Goal: Task Accomplishment & Management: Manage account settings

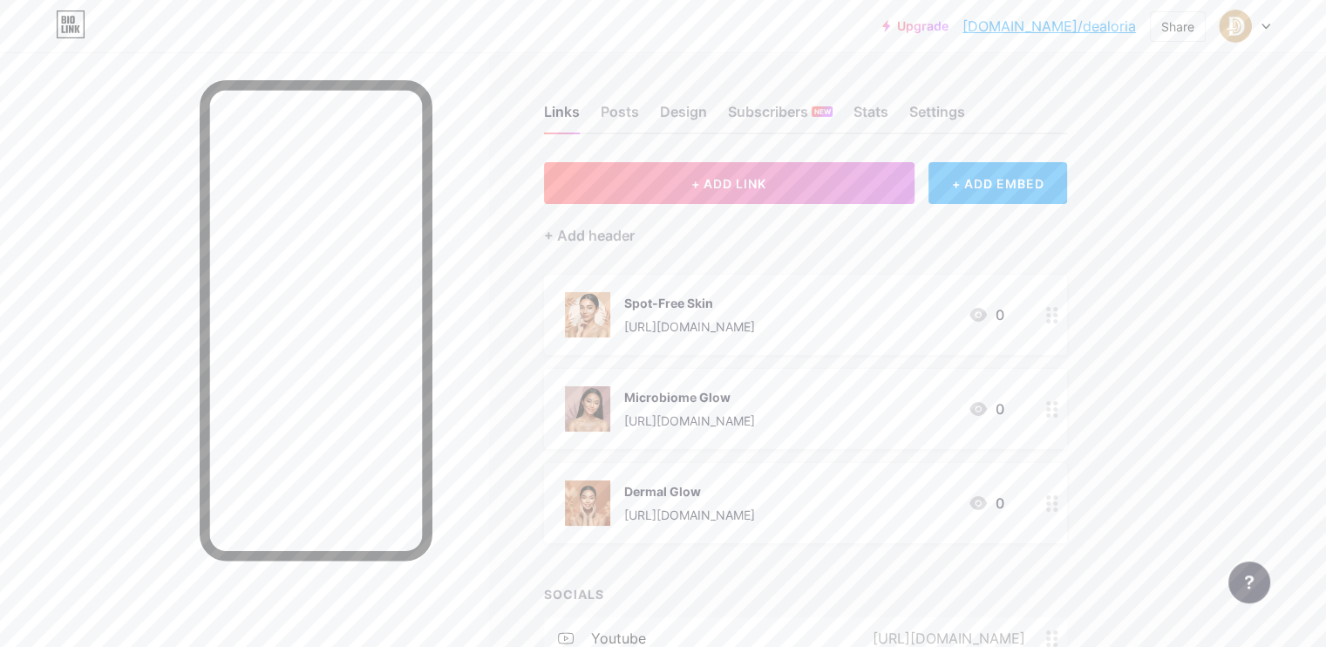
click at [767, 63] on div "Links Posts Design Subscribers NEW Stats Settings + ADD LINK + ADD EMBED + Add …" at bounding box center [570, 425] width 1140 height 746
click at [1282, 201] on div "Upgrade [DOMAIN_NAME]/dealor... [DOMAIN_NAME]/dealoria Share Switch accounts de…" at bounding box center [663, 399] width 1326 height 799
click at [821, 190] on button "+ ADD LINK" at bounding box center [729, 183] width 371 height 42
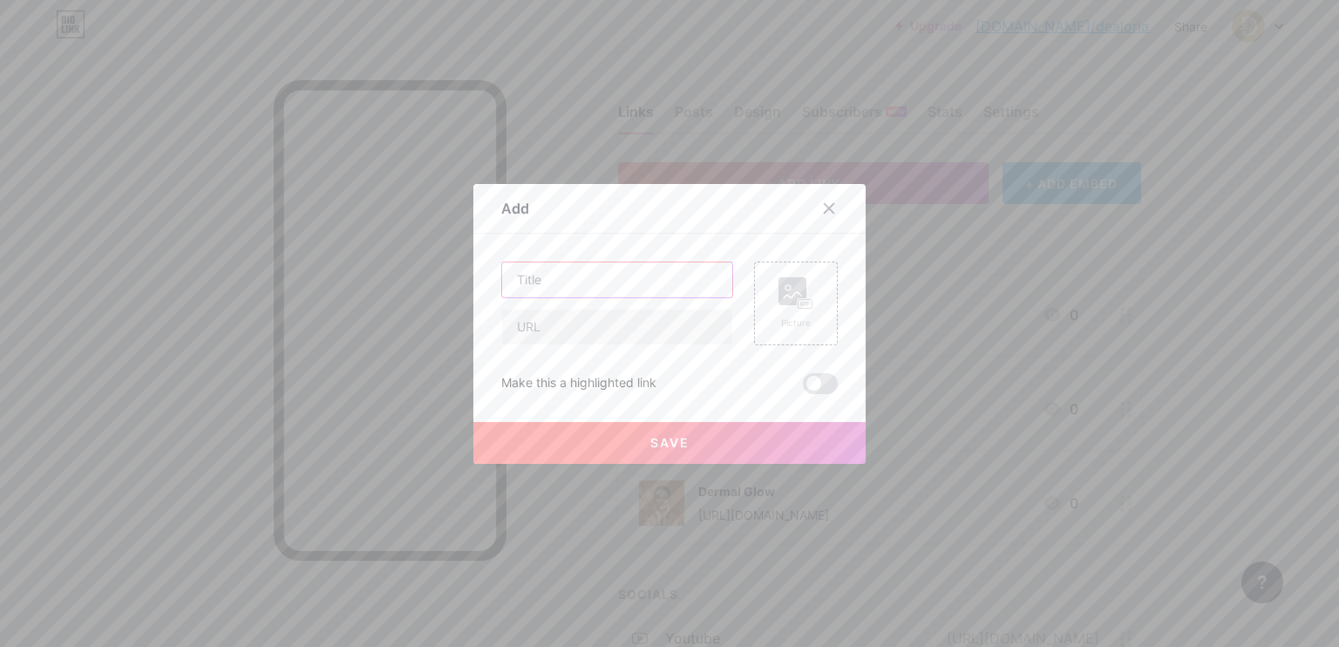
click at [624, 280] on input "text" at bounding box center [617, 279] width 230 height 35
paste input "Be The Goddess 👑"
type input "Be The Goddess 👑"
click at [799, 320] on div "Picture" at bounding box center [796, 322] width 35 height 13
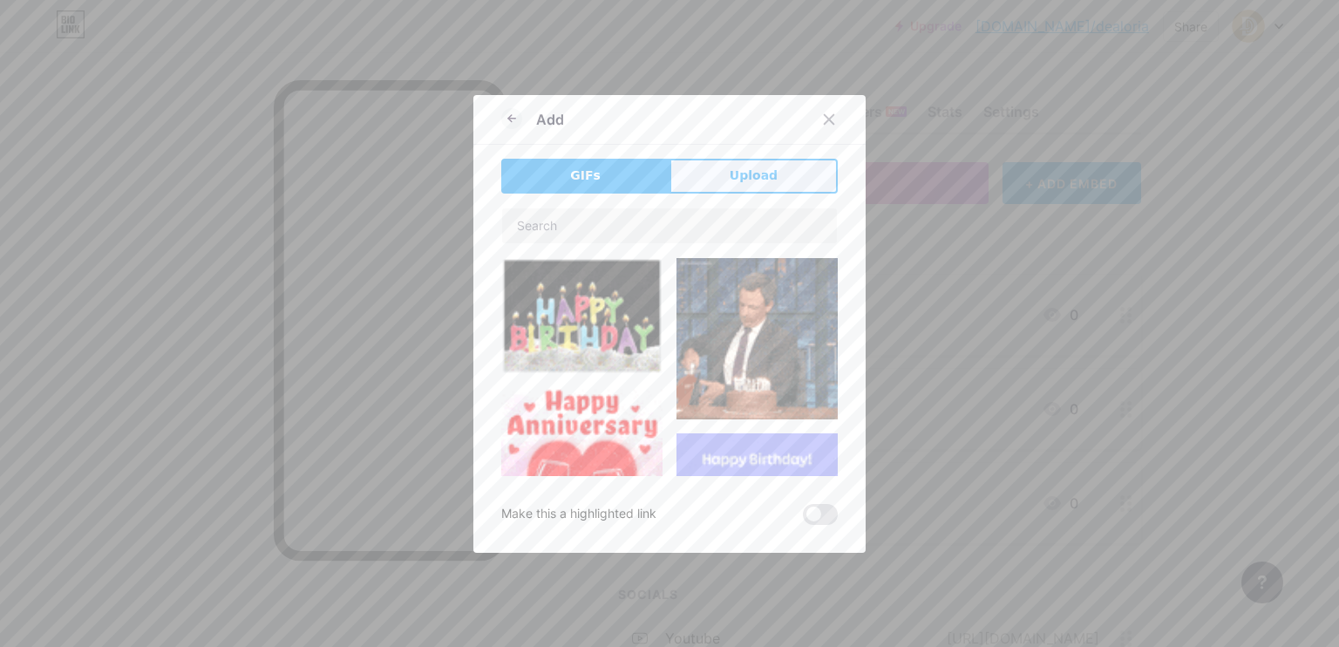
click at [751, 182] on span "Upload" at bounding box center [754, 176] width 48 height 18
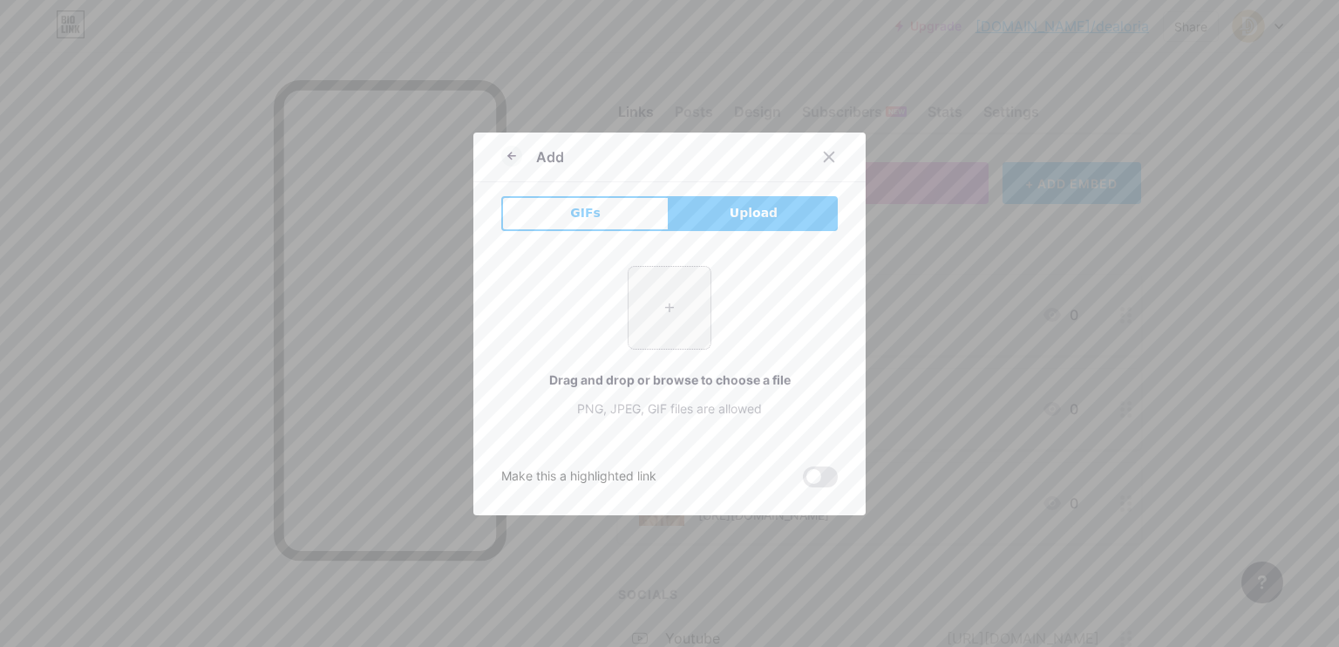
click at [690, 309] on input "file" at bounding box center [670, 308] width 82 height 82
type input "C:\fakepath\Image_fx (6).jpg"
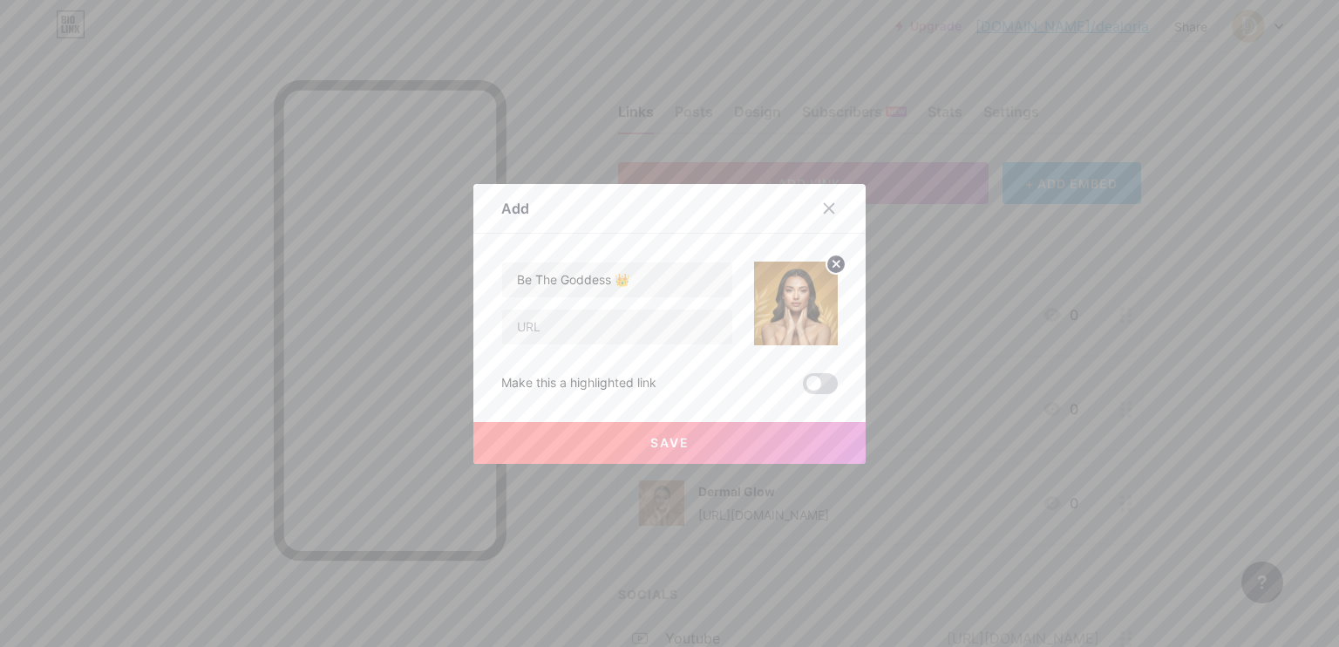
click at [820, 384] on span at bounding box center [820, 383] width 35 height 21
click at [803, 388] on input "checkbox" at bounding box center [803, 388] width 0 height 0
click at [663, 324] on input "text" at bounding box center [617, 326] width 230 height 35
paste input "[URL][DOMAIN_NAME]"
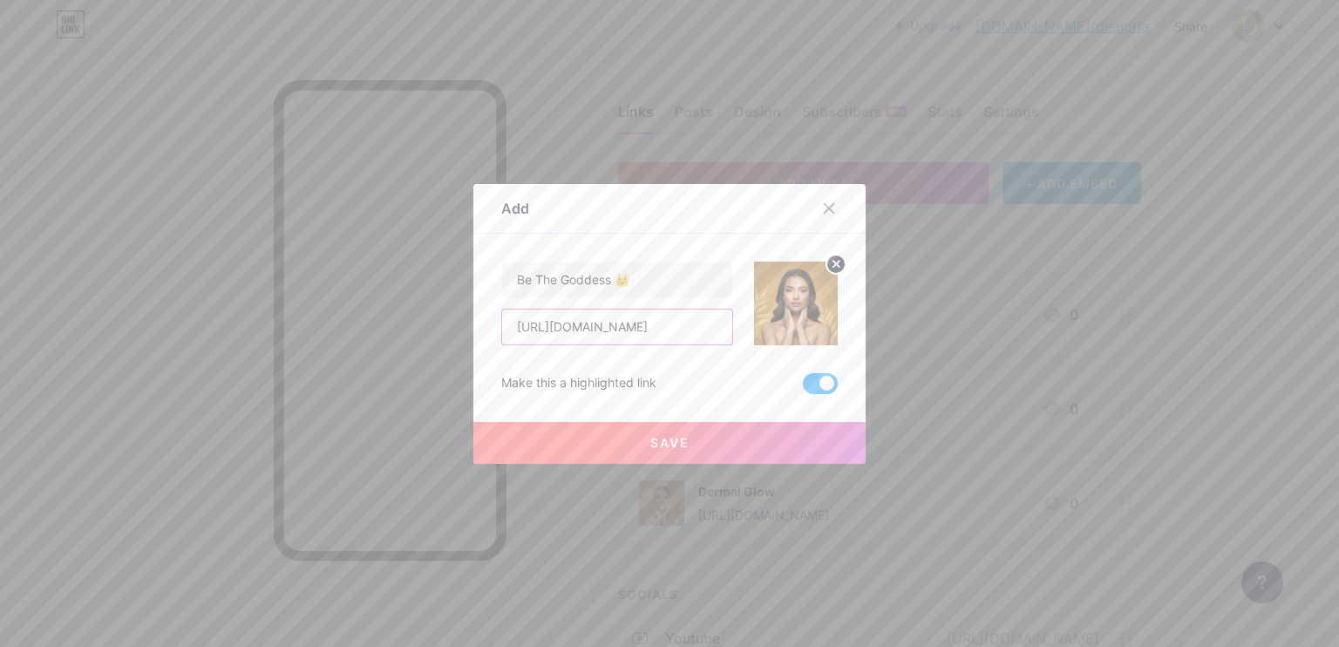
type input "[URL][DOMAIN_NAME]"
click at [650, 445] on span "Save" at bounding box center [669, 442] width 39 height 15
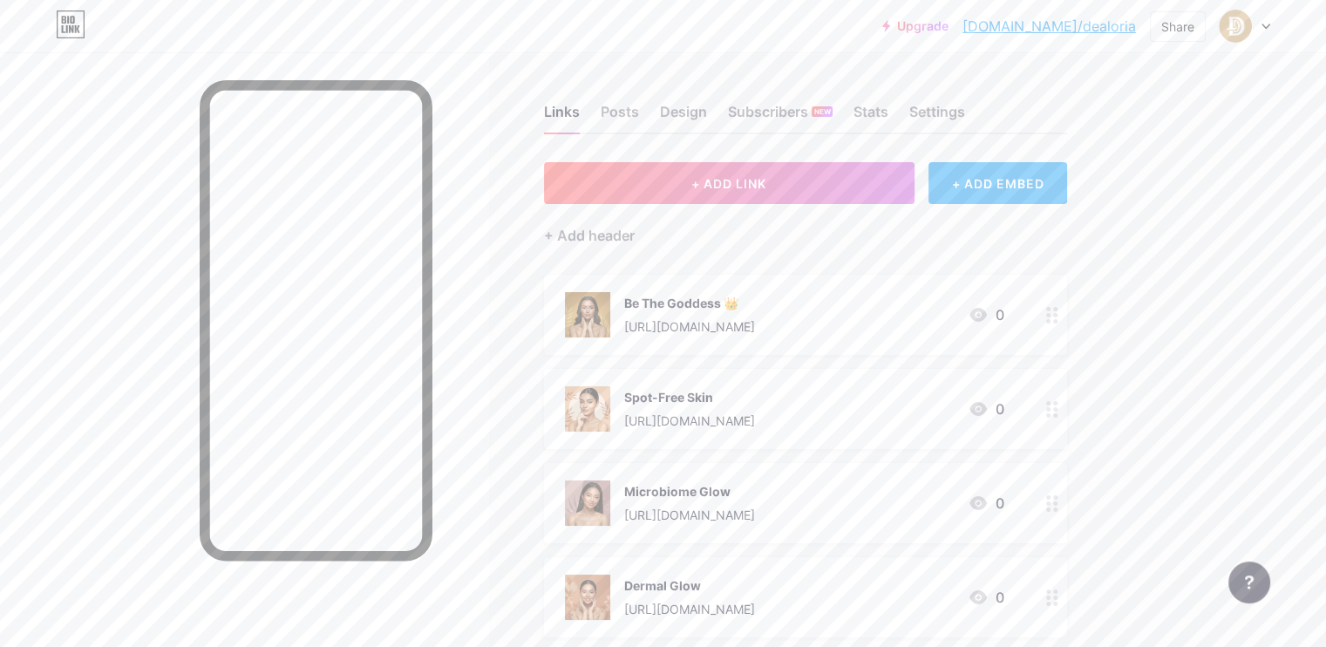
click at [1058, 314] on icon at bounding box center [1052, 315] width 12 height 17
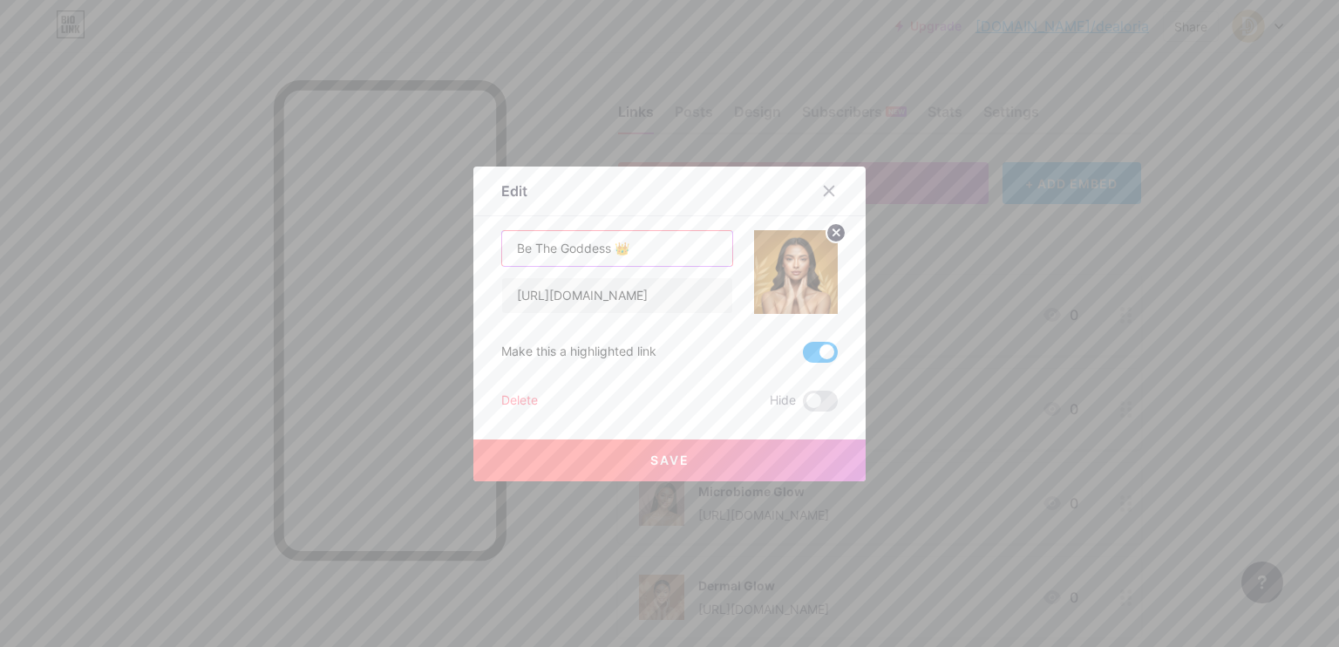
drag, startPoint x: 531, startPoint y: 247, endPoint x: 475, endPoint y: 249, distance: 55.9
click at [475, 249] on div "Edit Content YouTube Play YouTube video without leaving your page. ADD Vimeo Pl…" at bounding box center [669, 324] width 392 height 315
type input "The Goddess 👑"
click at [677, 457] on span "Save" at bounding box center [669, 459] width 39 height 15
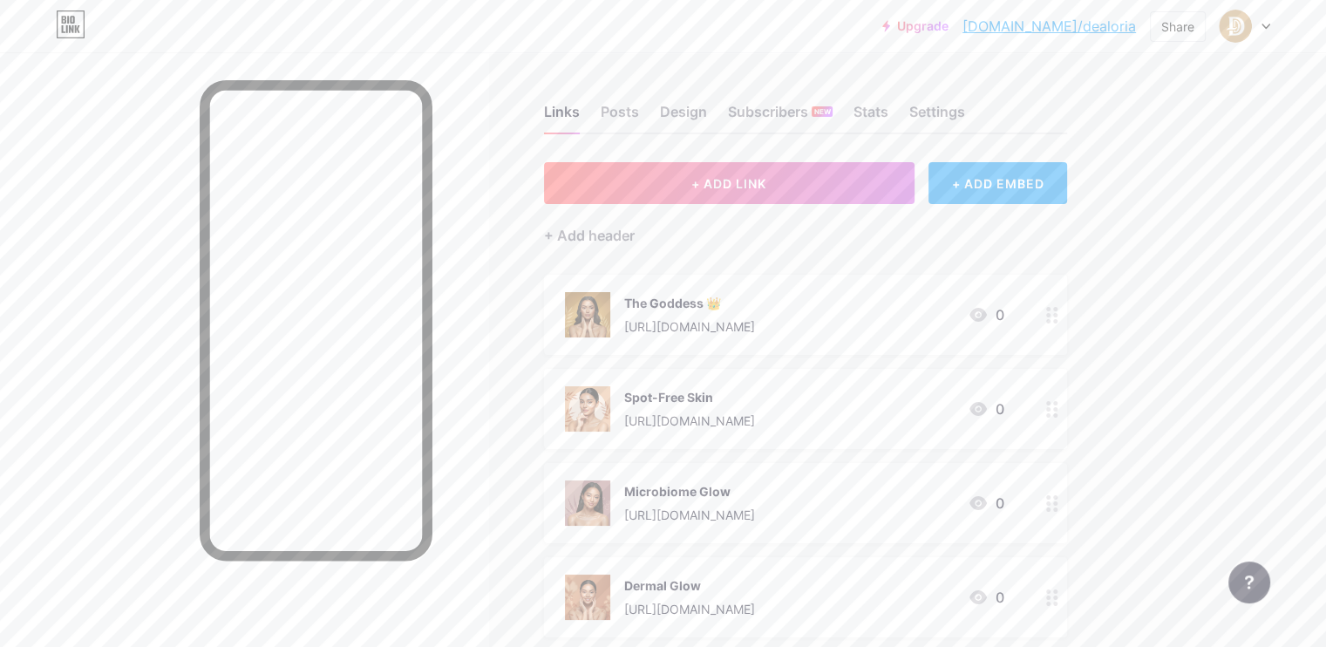
drag, startPoint x: 861, startPoint y: 309, endPoint x: 934, endPoint y: 299, distance: 73.0
click at [755, 299] on div "The Goddess 👑" at bounding box center [689, 303] width 131 height 18
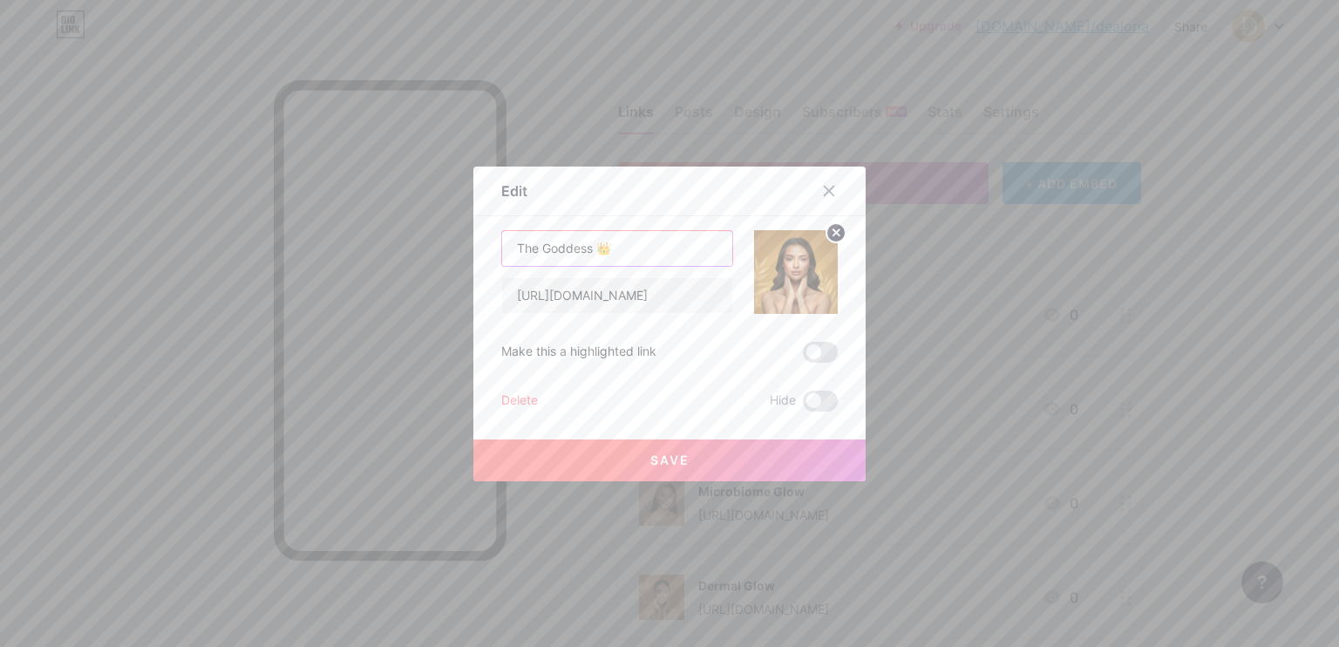
drag, startPoint x: 589, startPoint y: 251, endPoint x: 677, endPoint y: 255, distance: 88.1
click at [677, 255] on input "The Goddess 👑" at bounding box center [617, 248] width 230 height 35
type input "The Goddess"
click at [663, 452] on span "Save" at bounding box center [669, 459] width 39 height 15
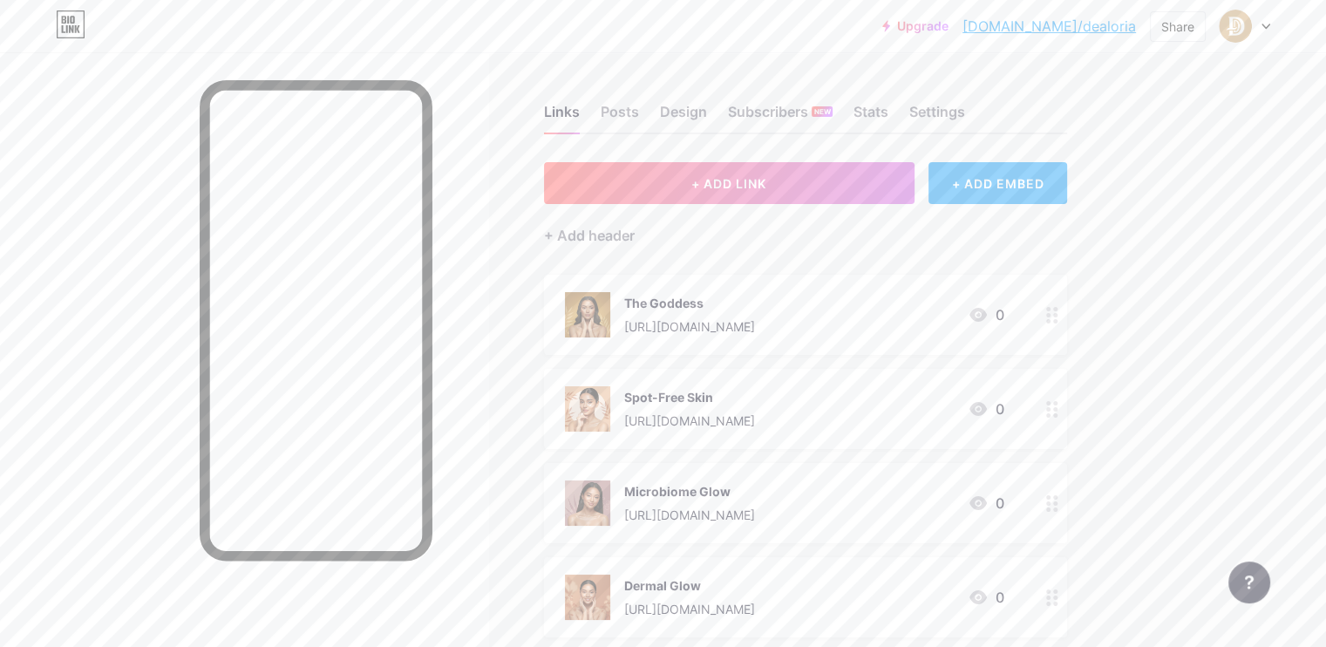
click at [1140, 328] on div "Links Posts Design Subscribers NEW Stats Settings + ADD LINK + ADD EMBED + Add …" at bounding box center [570, 472] width 1140 height 840
drag, startPoint x: 701, startPoint y: 371, endPoint x: 625, endPoint y: 145, distance: 239.0
click at [681, 342] on span "The Goddess [URL][DOMAIN_NAME] 0 Spot-Free Skin [URL][DOMAIN_NAME] 0 Microbiome…" at bounding box center [805, 456] width 523 height 363
click at [568, 42] on div "Upgrade [DOMAIN_NAME]/dealor... [DOMAIN_NAME]/dealoria Share Switch accounts de…" at bounding box center [663, 26] width 1326 height 52
click at [766, 177] on span "+ ADD LINK" at bounding box center [728, 183] width 75 height 15
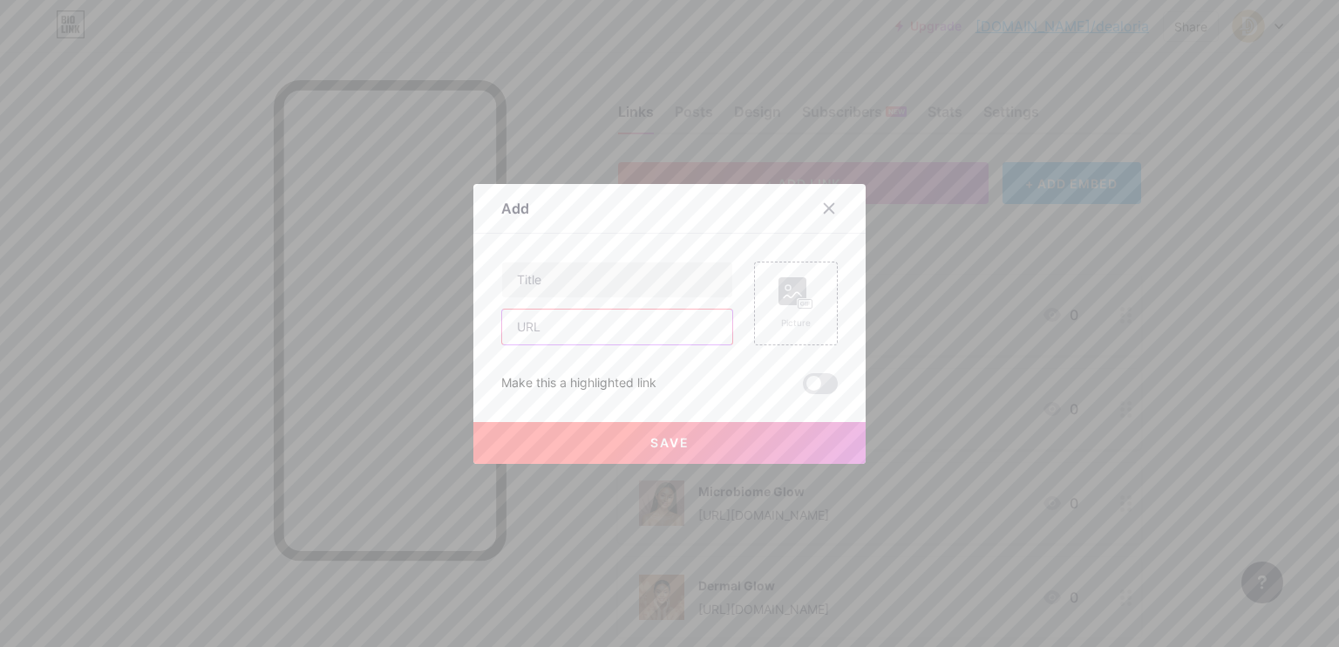
drag, startPoint x: 634, startPoint y: 338, endPoint x: 634, endPoint y: 328, distance: 10.5
click at [634, 327] on input "text" at bounding box center [617, 326] width 230 height 35
paste input "[URL][DOMAIN_NAME]"
type input "[URL][DOMAIN_NAME]"
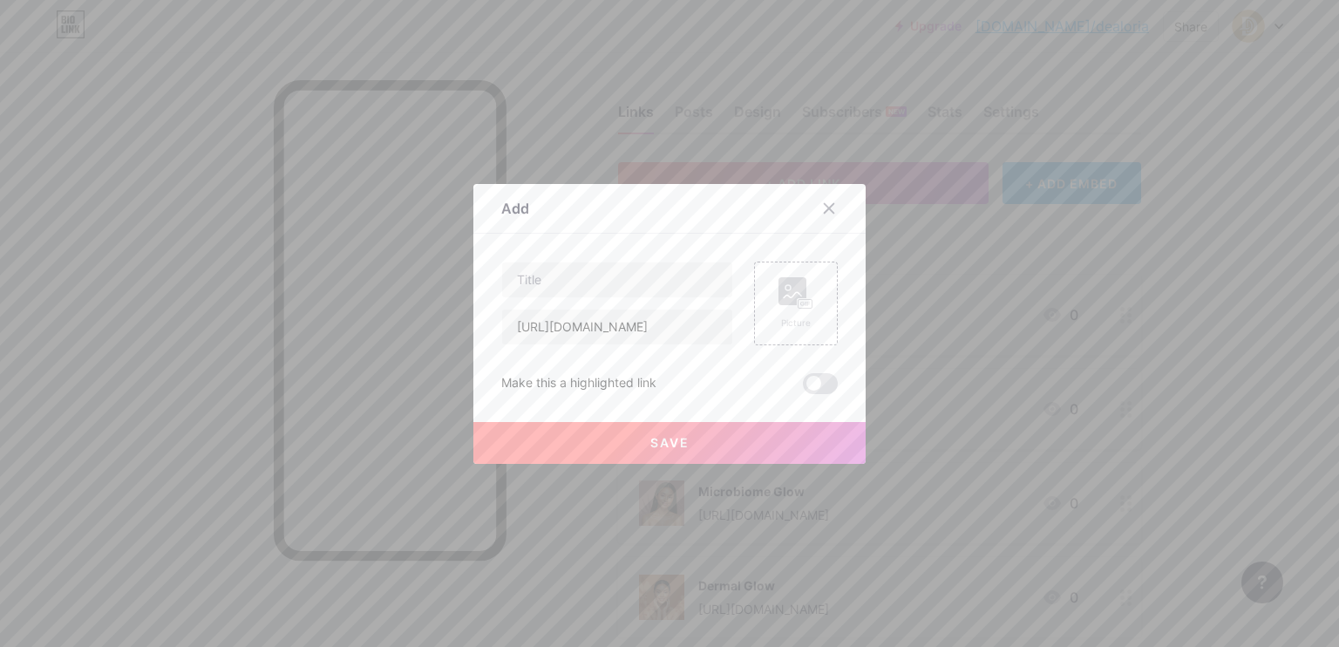
scroll to position [0, 0]
click at [649, 281] on input "text" at bounding box center [617, 279] width 230 height 35
paste input "Farm Fit Method"
drag, startPoint x: 513, startPoint y: 281, endPoint x: 480, endPoint y: 291, distance: 33.9
click at [474, 289] on div "Add Content YouTube Play YouTube video without leaving your page. ADD Vimeo Pla…" at bounding box center [669, 324] width 392 height 280
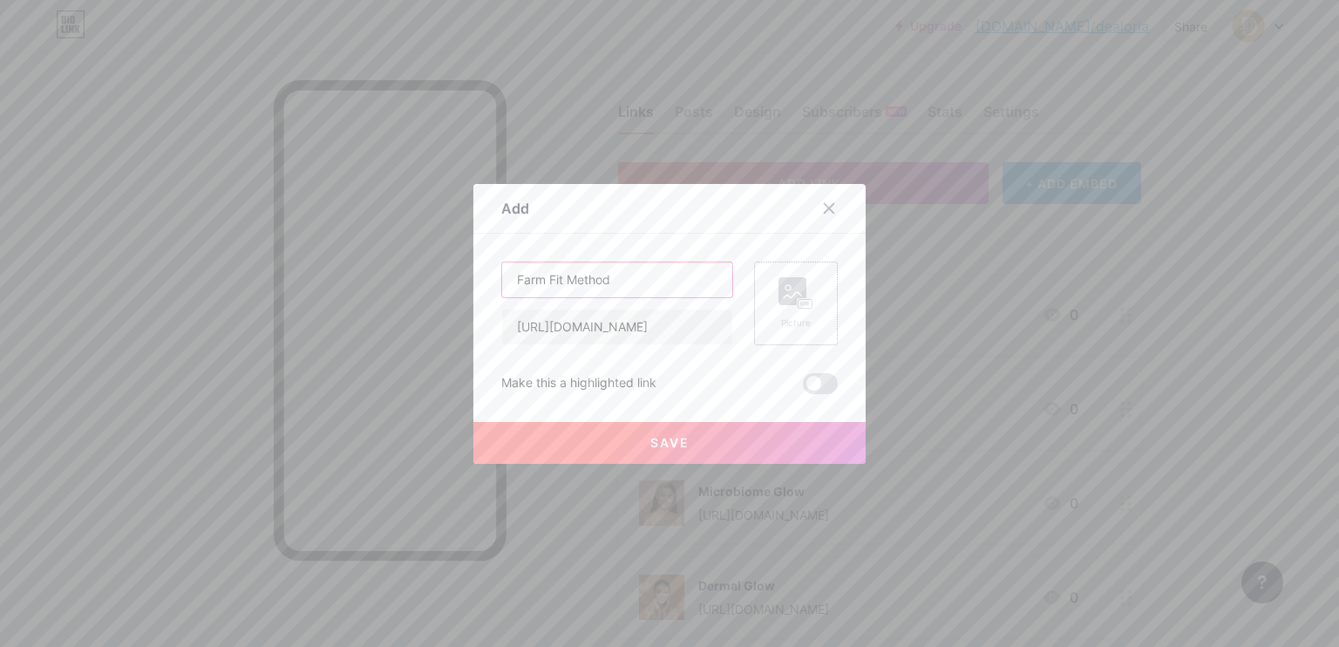
type input "Farm Fit Method"
click at [806, 317] on div "Picture" at bounding box center [796, 322] width 35 height 13
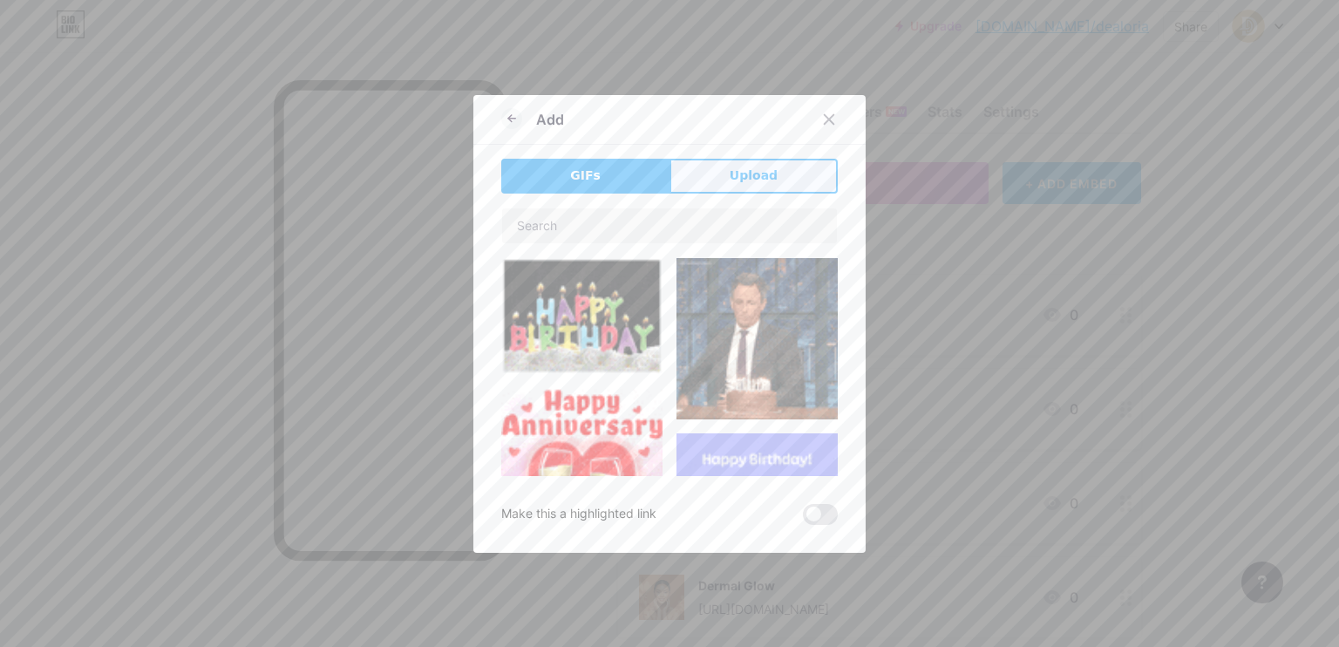
click at [767, 171] on span "Upload" at bounding box center [754, 176] width 48 height 18
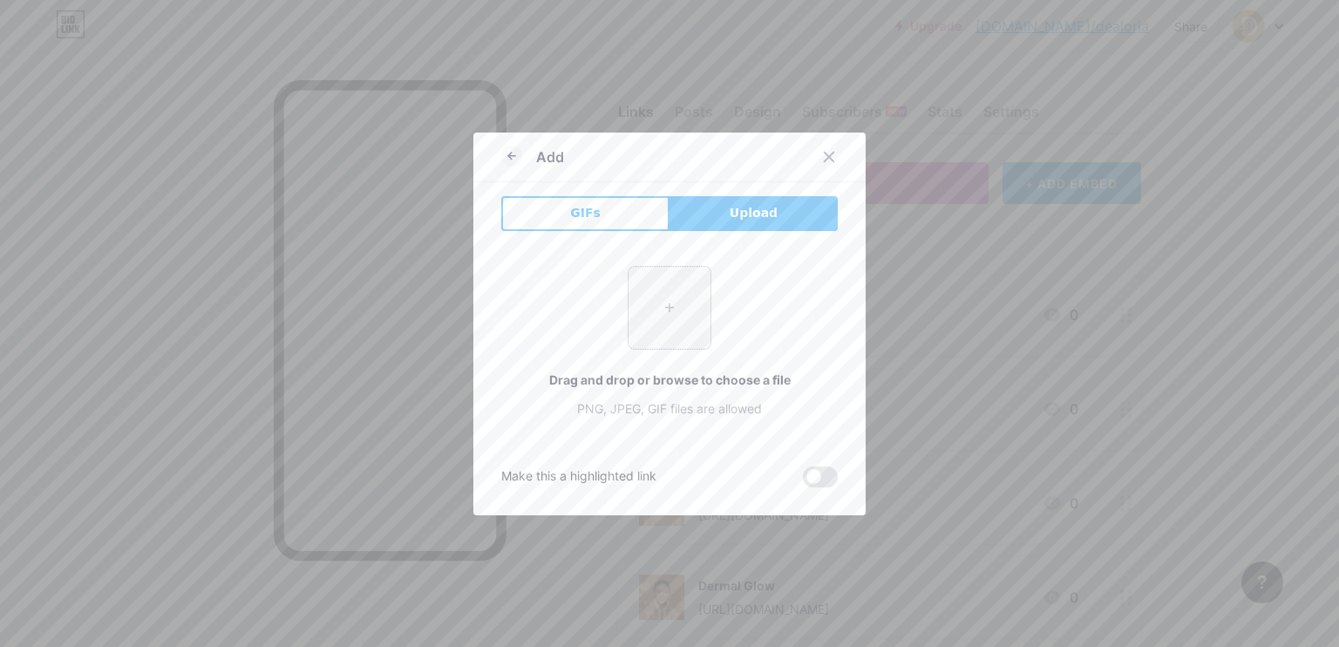
click at [646, 313] on input "file" at bounding box center [670, 308] width 82 height 82
type input "C:\fakepath\Image_fx (7).jpg"
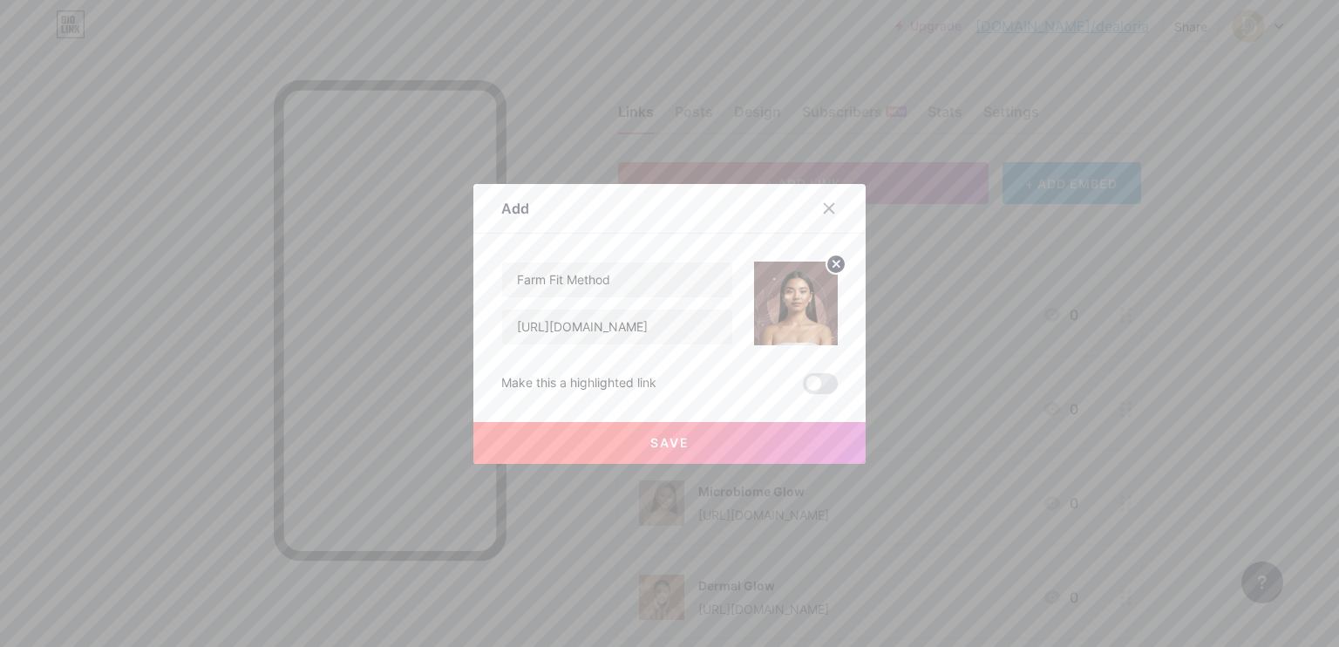
click at [660, 445] on span "Save" at bounding box center [669, 442] width 39 height 15
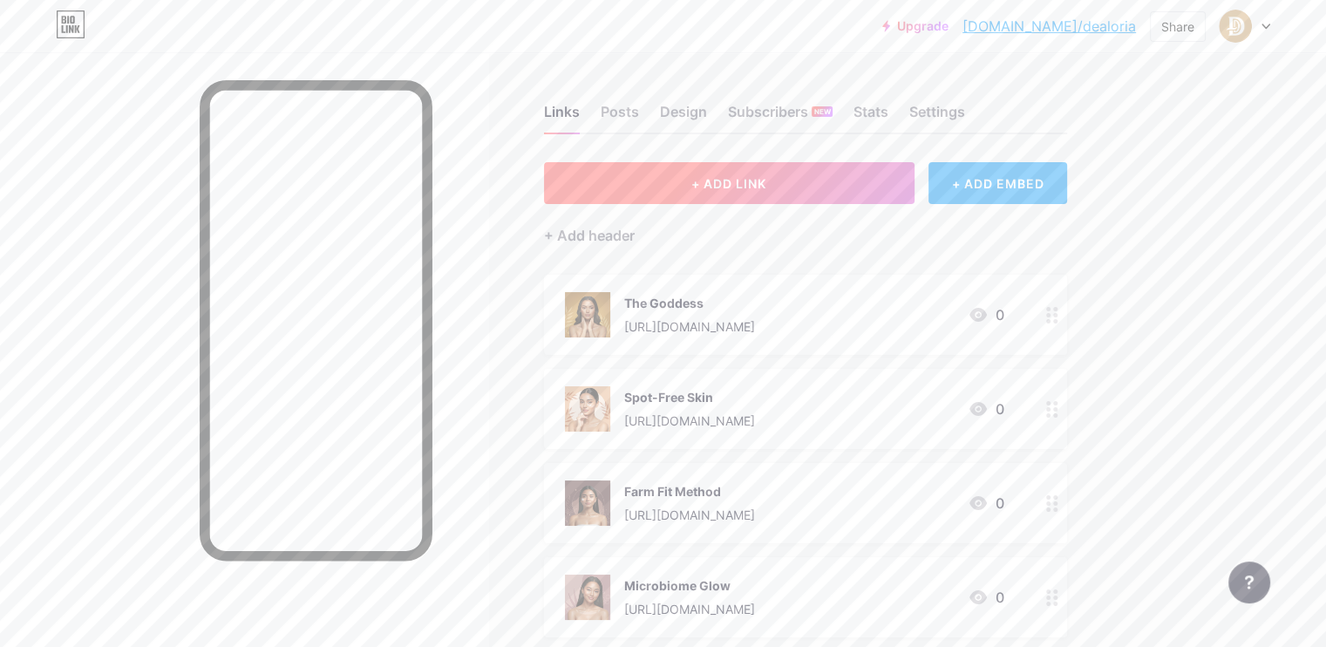
click at [766, 188] on span "+ ADD LINK" at bounding box center [728, 183] width 75 height 15
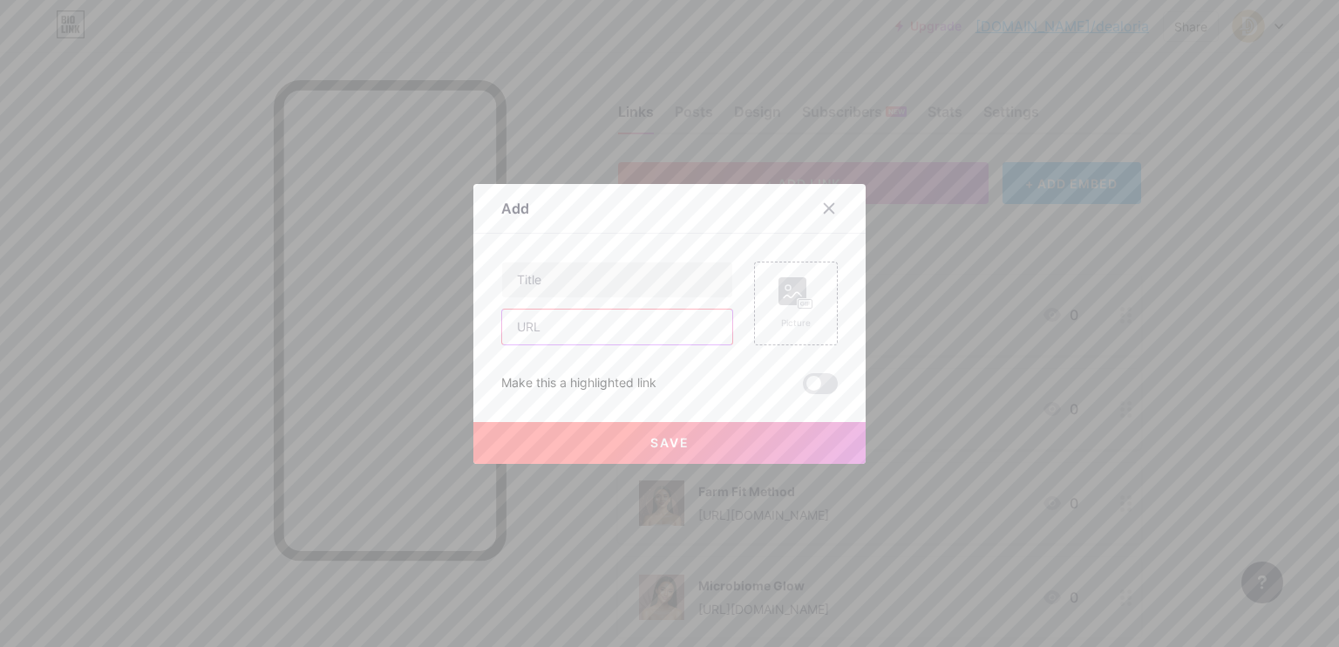
click at [639, 336] on input "text" at bounding box center [617, 326] width 230 height 35
paste input "[URL][DOMAIN_NAME]"
type input "[URL][DOMAIN_NAME]"
click at [638, 287] on input "text" at bounding box center [617, 279] width 230 height 35
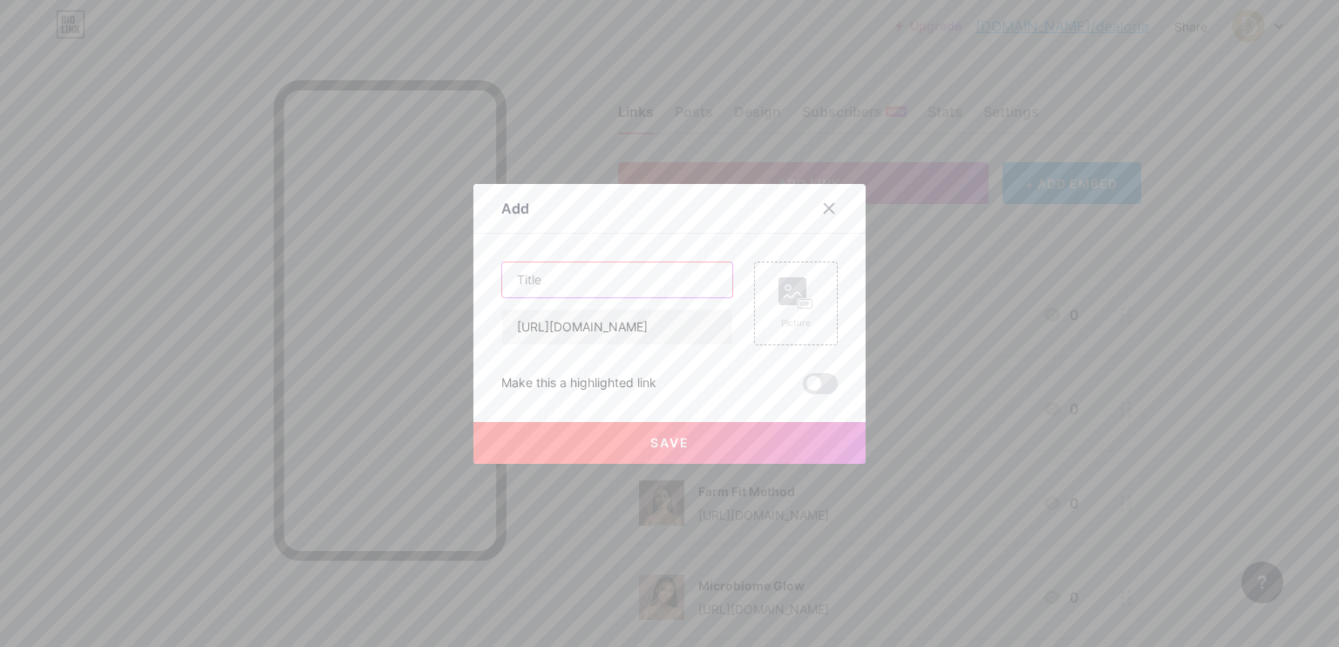
scroll to position [0, 0]
paste input "Aqua Fat Burn"
type input "Aqua Fat Burn"
click at [795, 293] on rect at bounding box center [793, 291] width 28 height 28
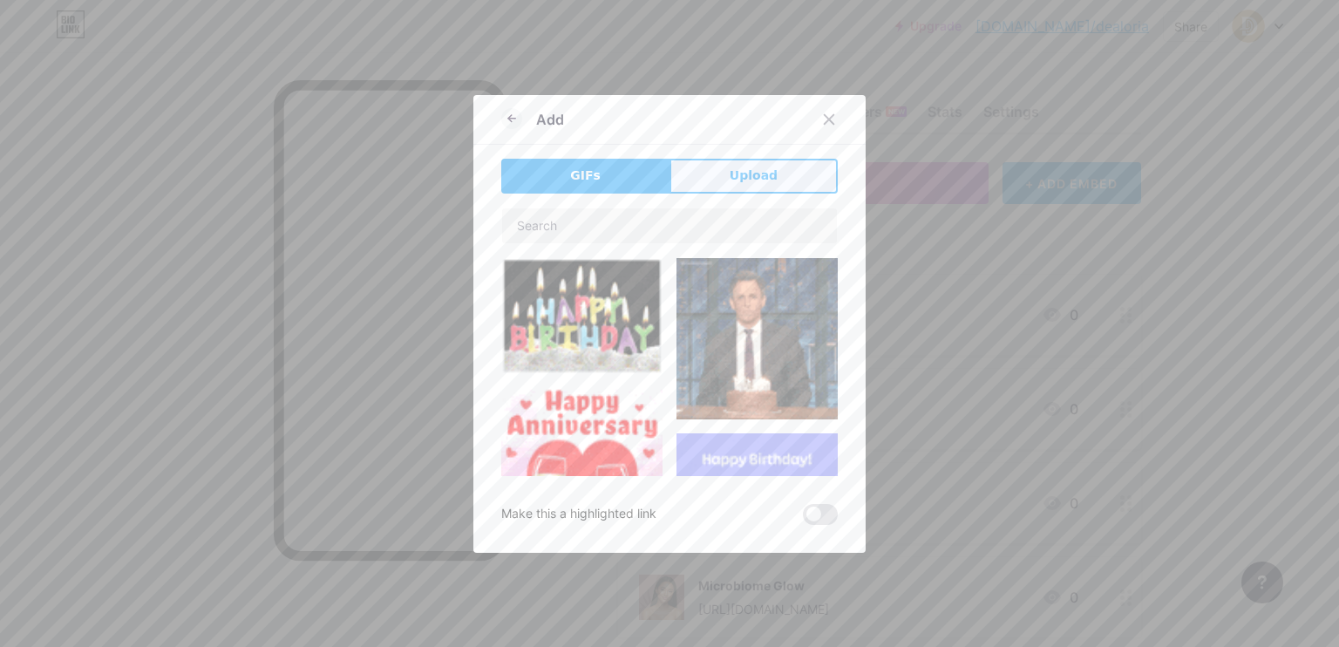
click at [757, 160] on button "Upload" at bounding box center [754, 176] width 168 height 35
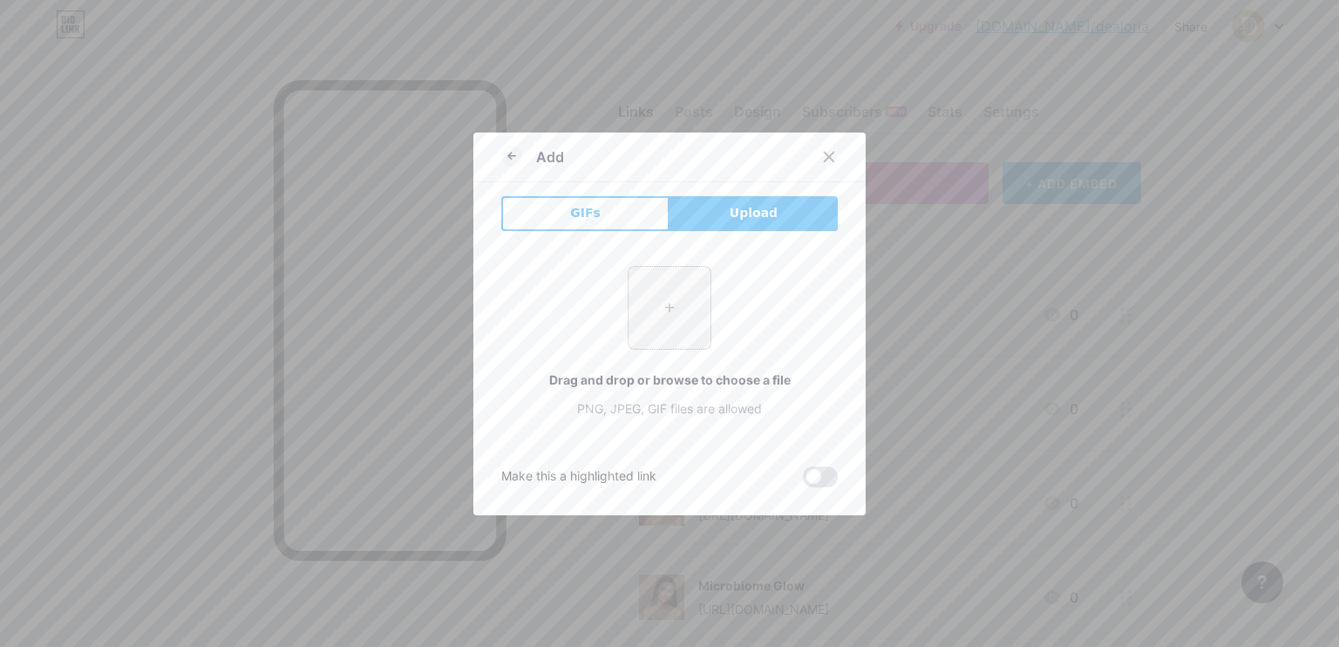
click at [688, 316] on input "file" at bounding box center [670, 308] width 82 height 82
type input "C:\fakepath\Image_fx (8).jpg"
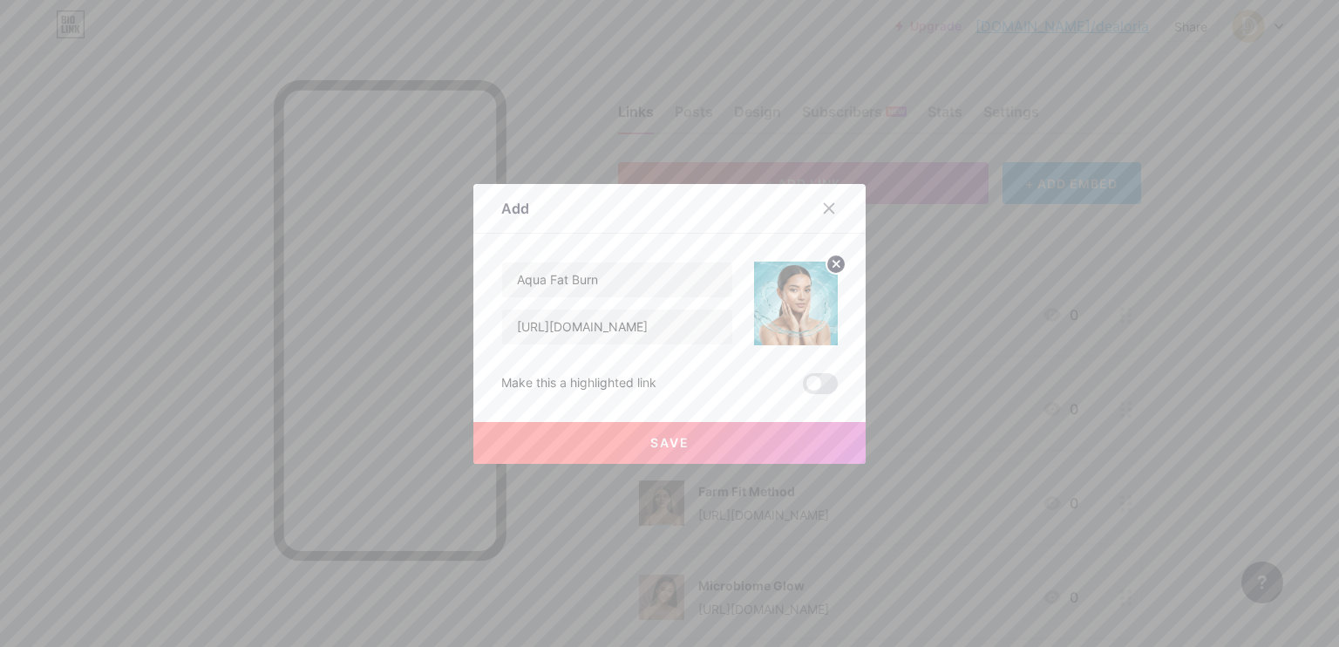
click at [690, 449] on button "Save" at bounding box center [669, 443] width 392 height 42
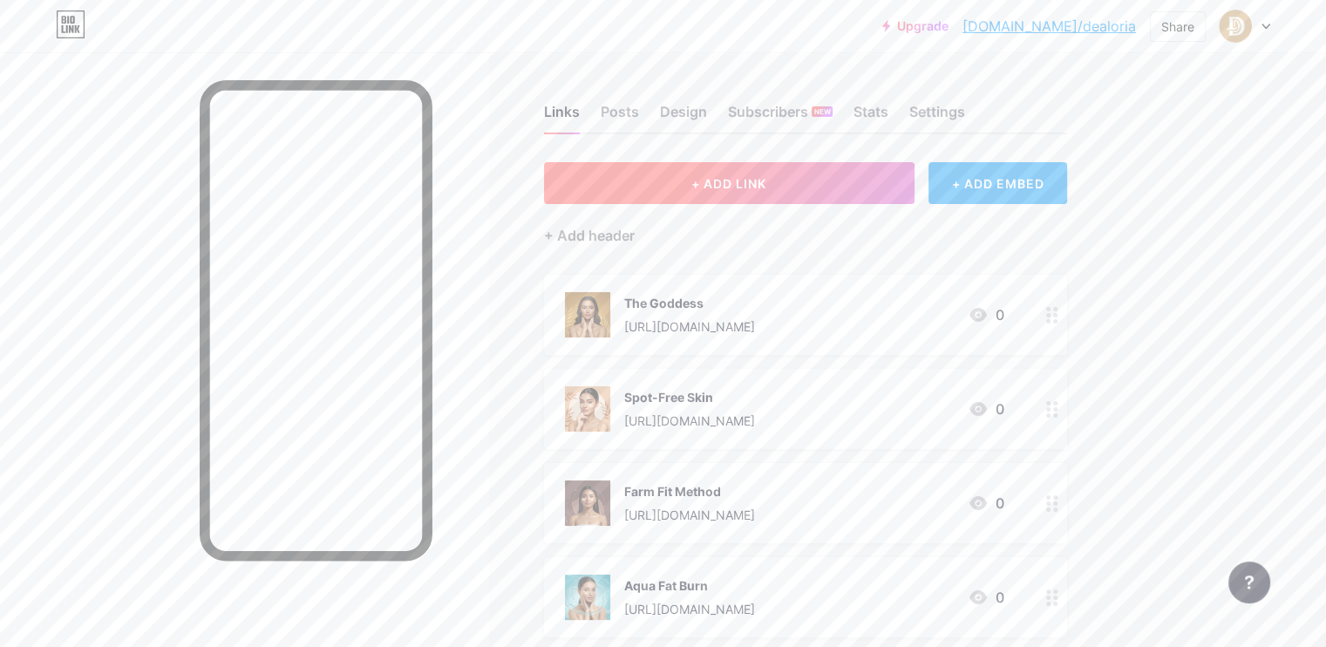
click at [873, 178] on button "+ ADD LINK" at bounding box center [729, 183] width 371 height 42
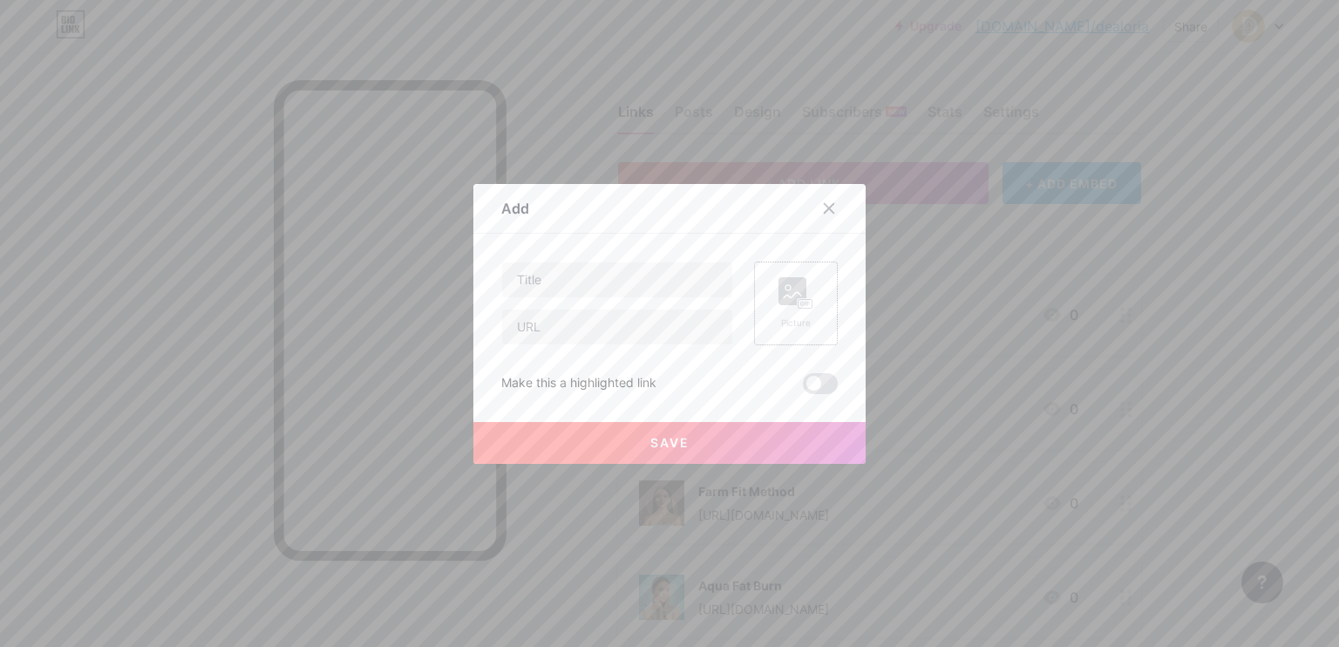
click at [799, 328] on div "Picture" at bounding box center [796, 322] width 35 height 13
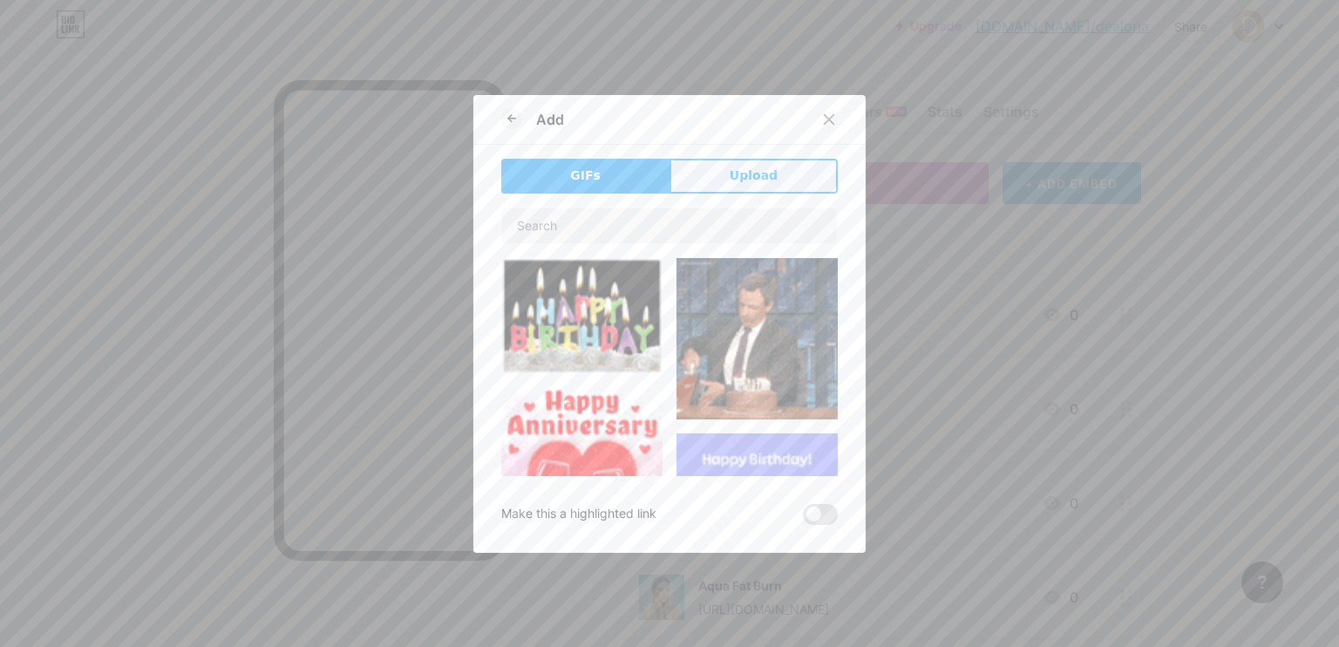
click at [777, 178] on button "Upload" at bounding box center [754, 176] width 168 height 35
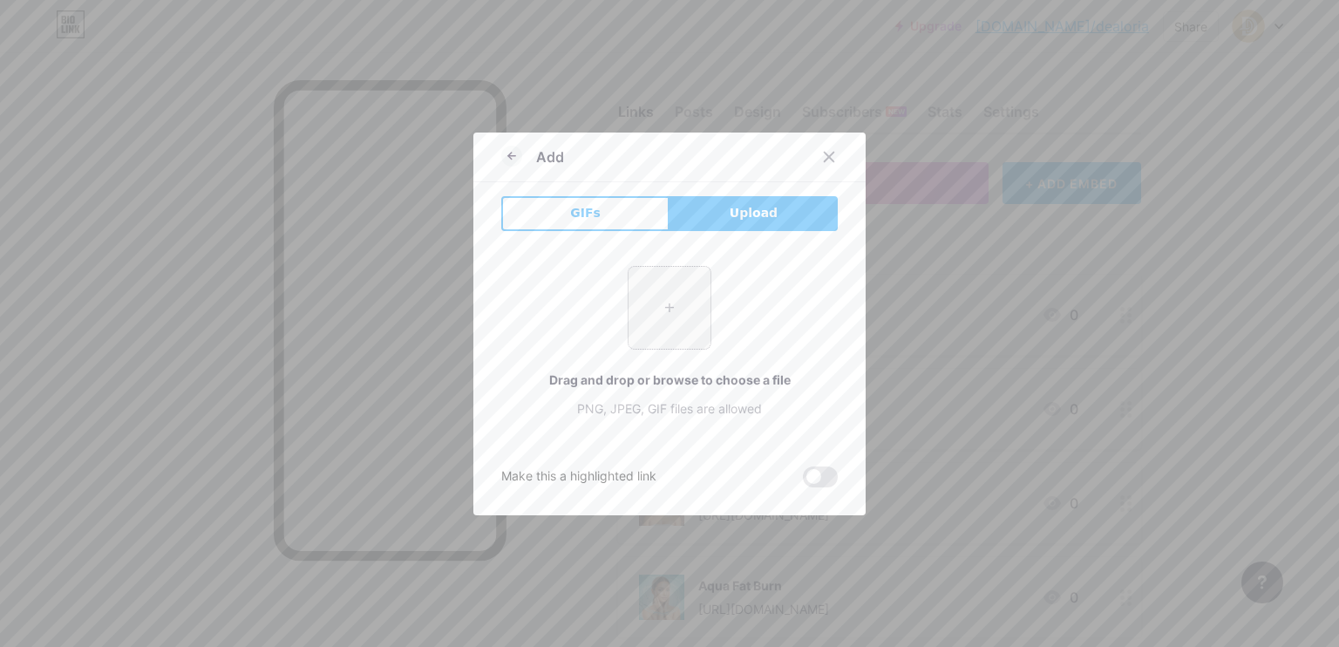
click at [665, 312] on input "file" at bounding box center [670, 308] width 82 height 82
type input "C:\fakepath\Image_fx (9).jpg"
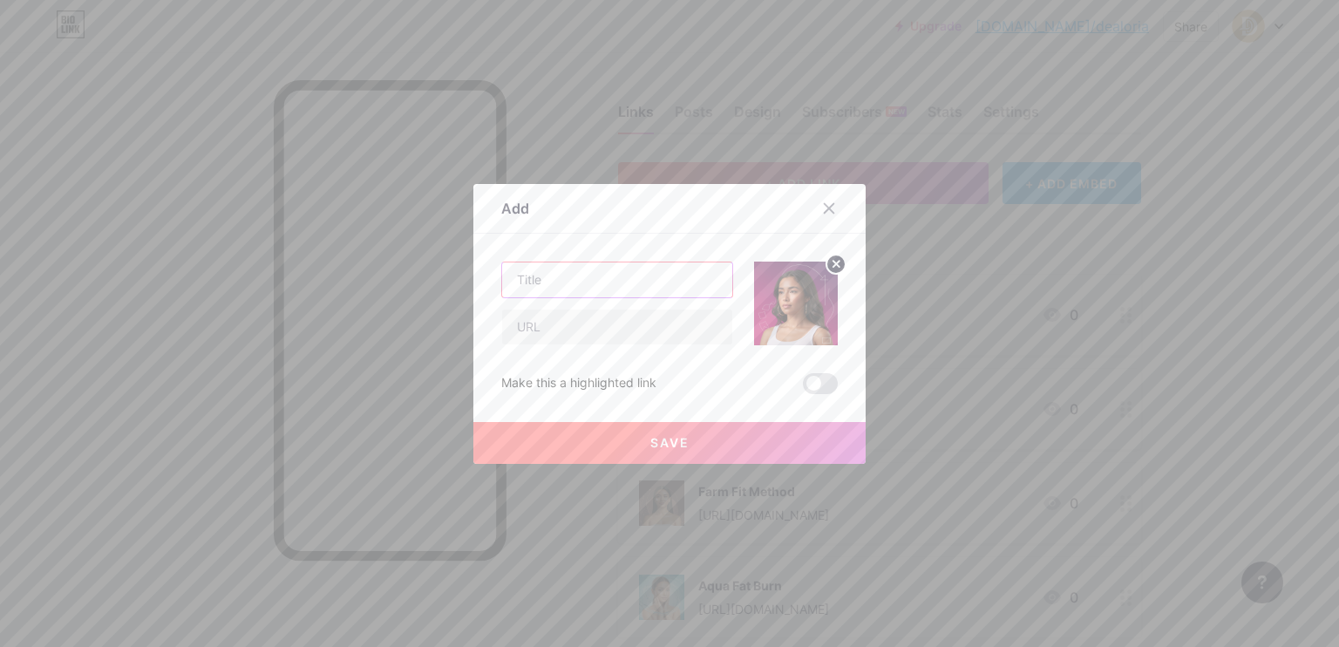
click at [624, 282] on input "text" at bounding box center [617, 279] width 230 height 35
paste input "12-Week Reset"
click at [629, 335] on input "text" at bounding box center [617, 326] width 230 height 35
click at [636, 293] on input "12-Week Reset" at bounding box center [617, 279] width 230 height 35
type input "12-Week Reset"
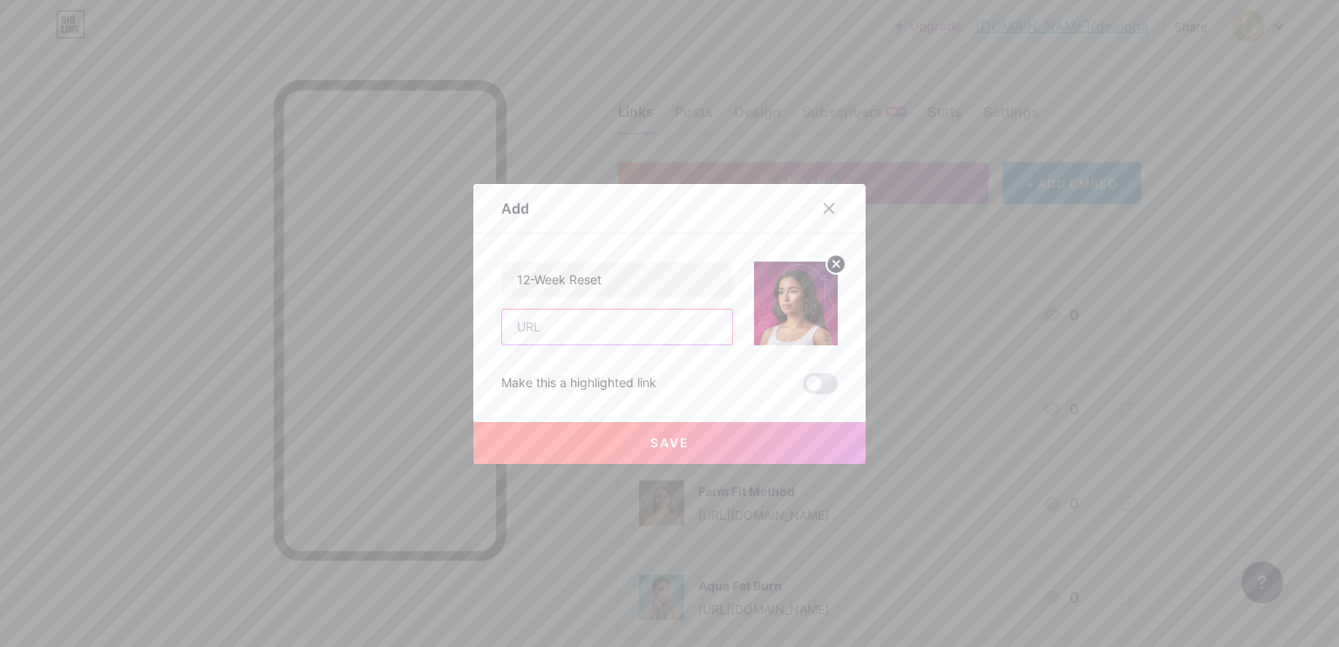
click at [611, 321] on input "text" at bounding box center [617, 326] width 230 height 35
paste input "[URL][DOMAIN_NAME]"
type input "[URL][DOMAIN_NAME]"
click at [730, 446] on button "Save" at bounding box center [669, 443] width 392 height 42
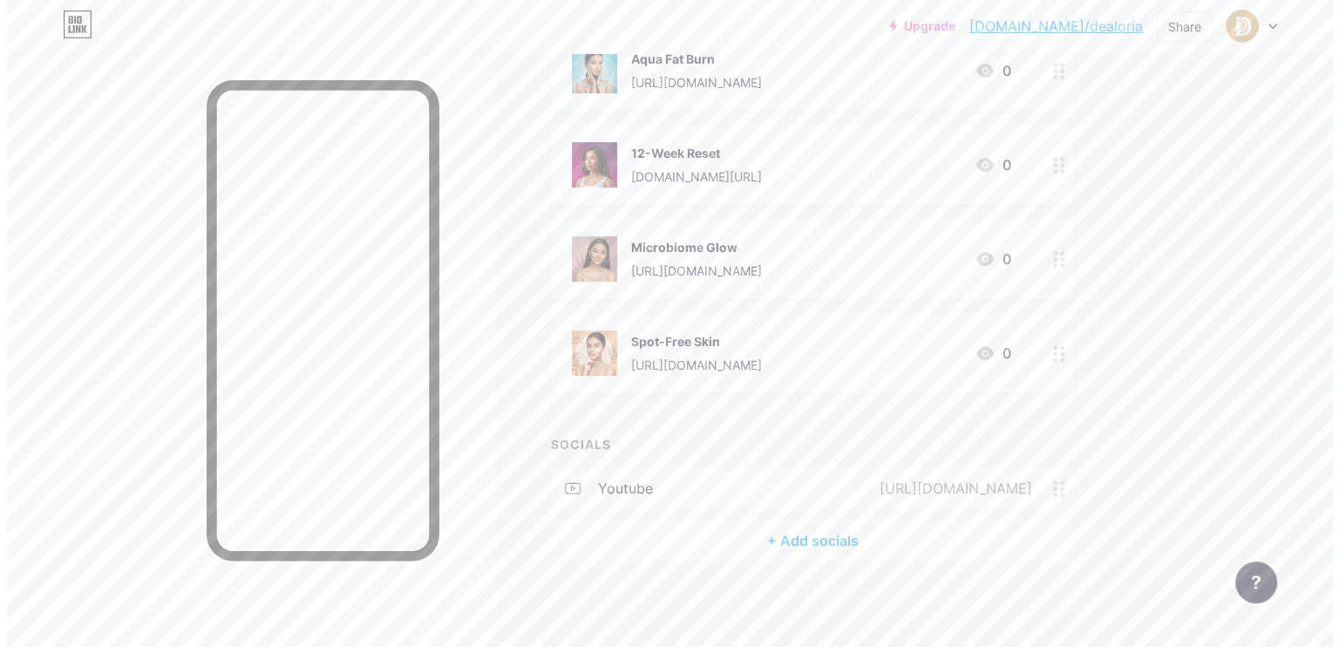
scroll to position [0, 0]
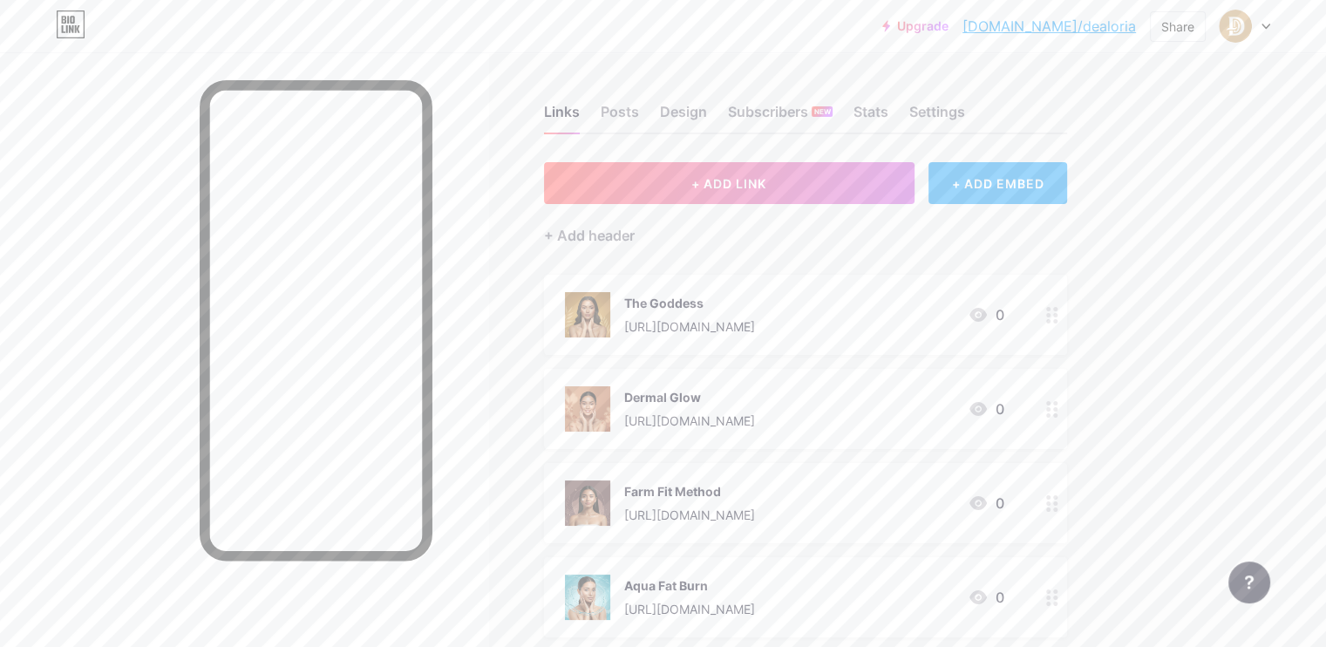
click at [1067, 187] on div "+ ADD EMBED" at bounding box center [997, 183] width 139 height 42
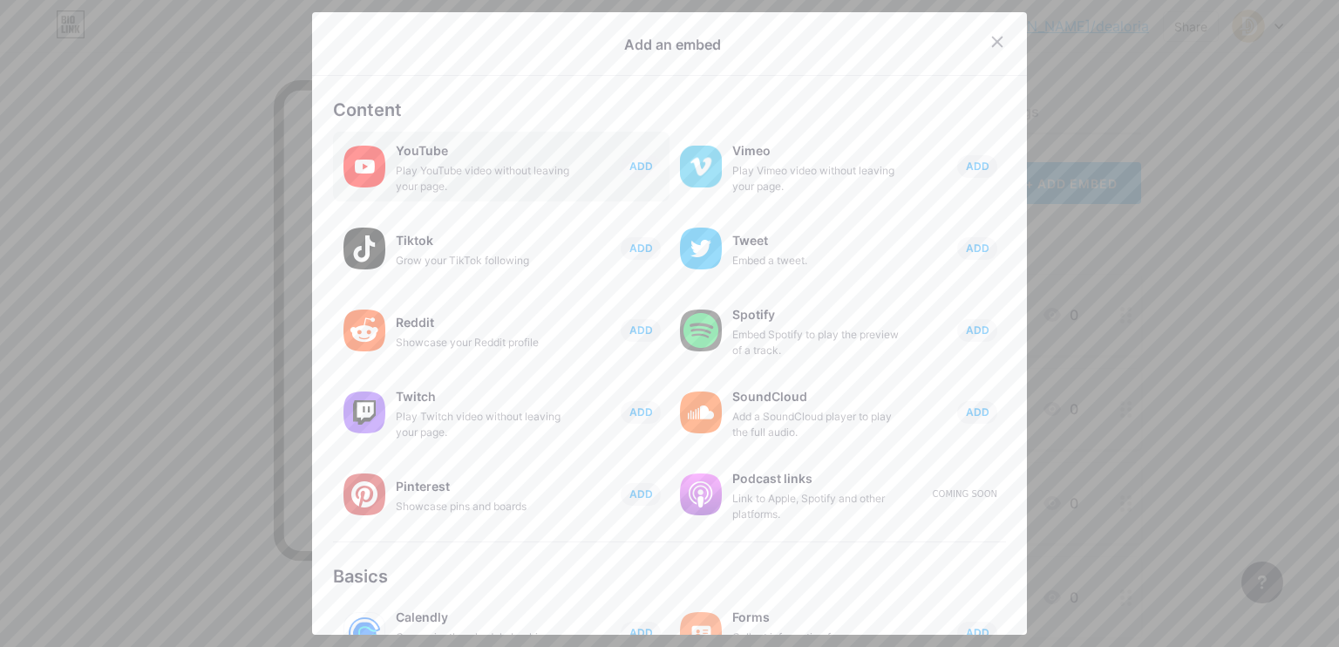
click at [520, 169] on div "Play YouTube video without leaving your page." at bounding box center [483, 178] width 174 height 31
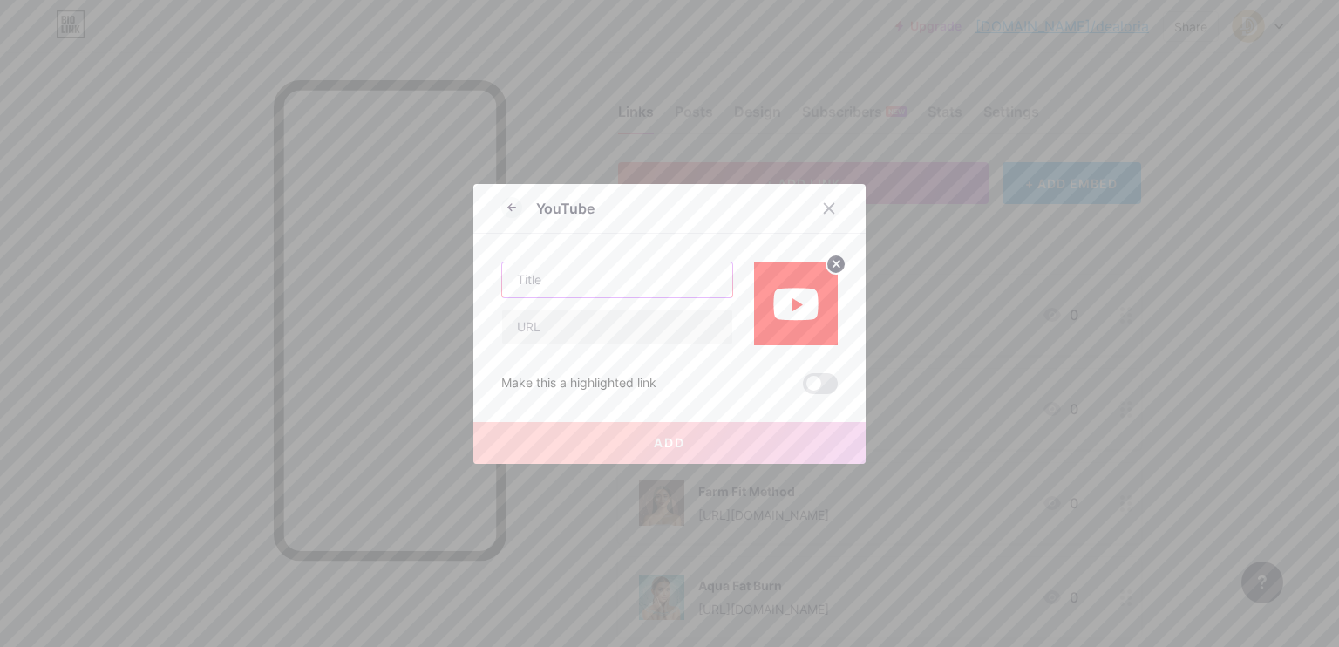
click at [643, 279] on input "text" at bounding box center [617, 279] width 230 height 35
click at [670, 334] on input "text" at bounding box center [617, 326] width 230 height 35
click at [646, 330] on input "text" at bounding box center [617, 326] width 230 height 35
paste input "[URL][DOMAIN_NAME]"
type input "[URL][DOMAIN_NAME]"
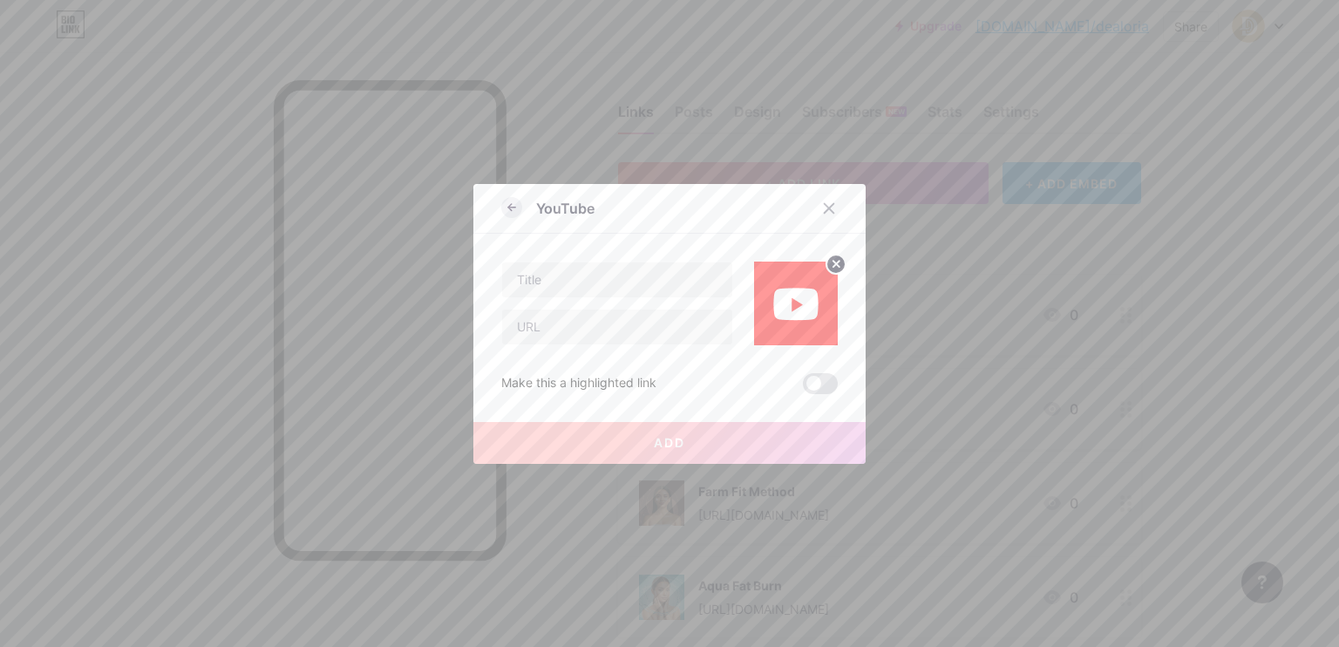
click at [508, 209] on icon at bounding box center [509, 207] width 3 height 6
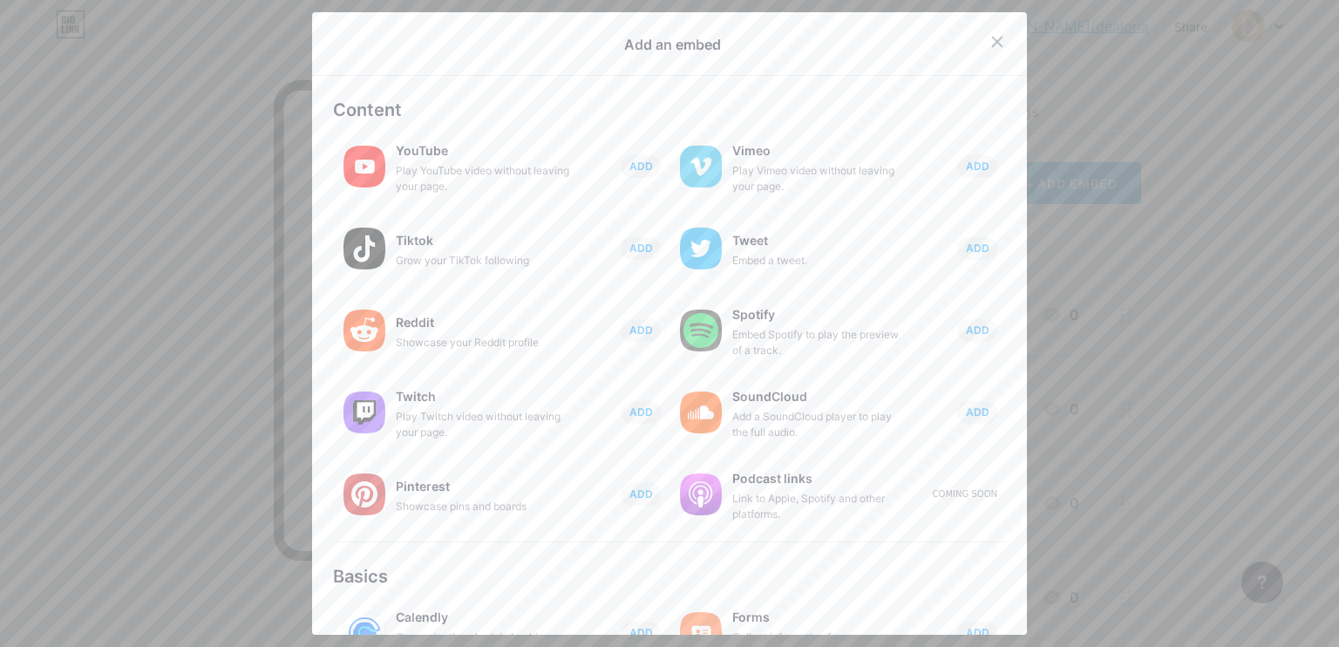
click at [739, 76] on div "Content YouTube Play YouTube video without leaving your page. ADD Vimeo Play Vi…" at bounding box center [669, 345] width 715 height 539
click at [990, 46] on icon at bounding box center [997, 42] width 14 height 14
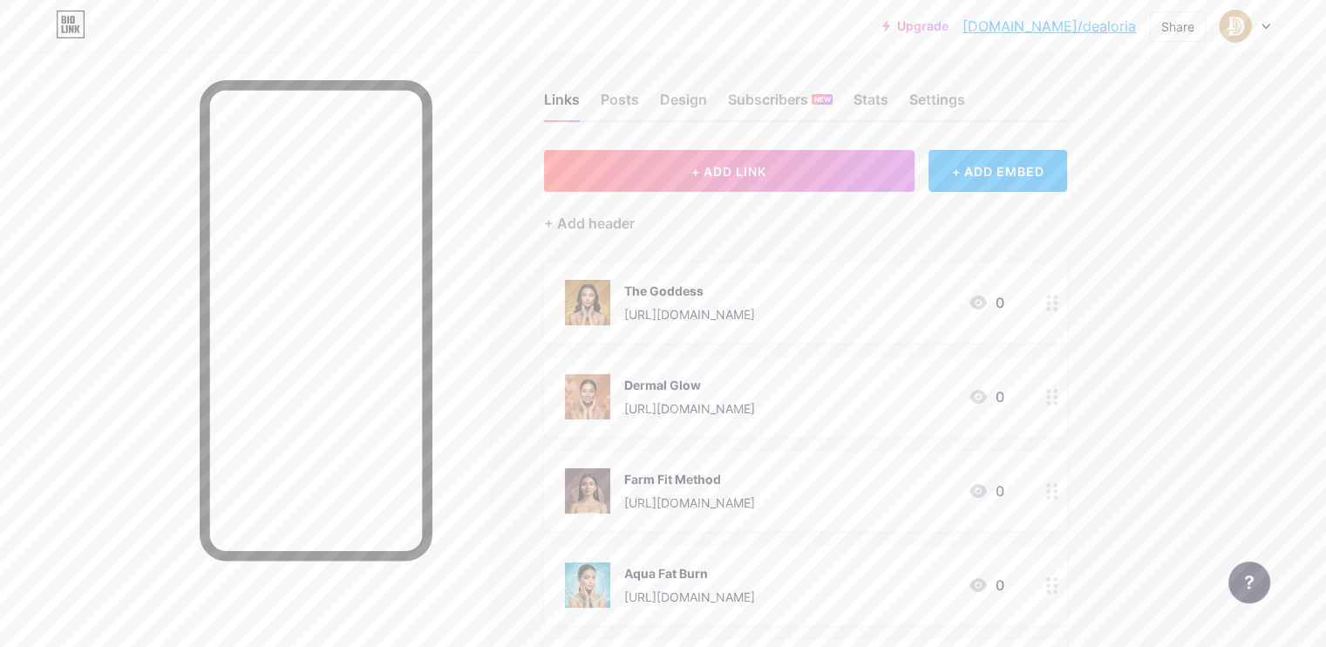
scroll to position [16, 0]
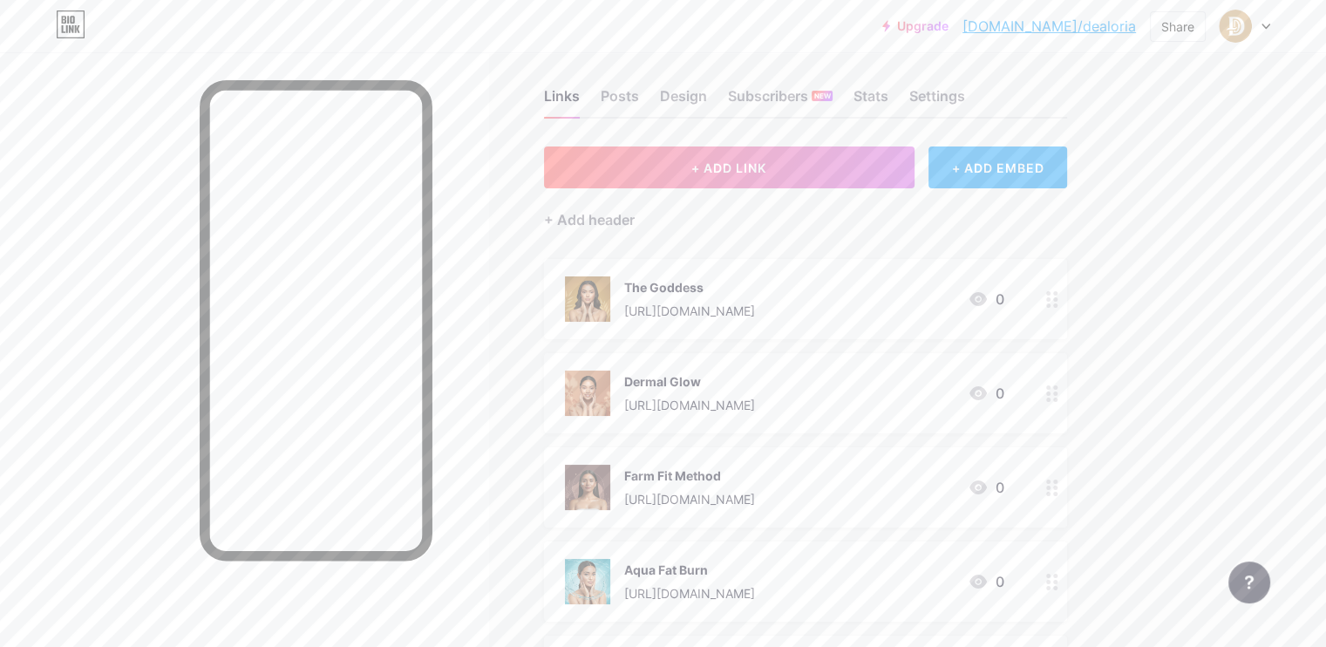
click at [1267, 29] on icon at bounding box center [1265, 27] width 9 height 6
click at [1131, 192] on link "Account settings" at bounding box center [1161, 197] width 216 height 47
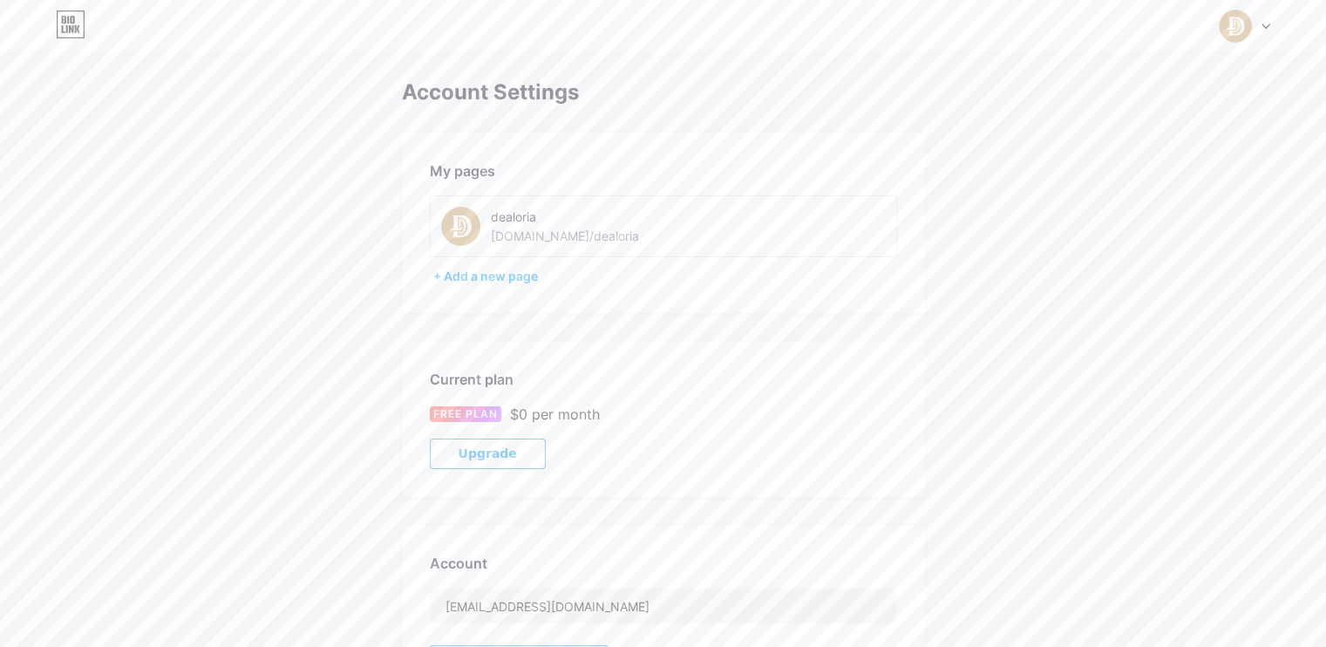
click at [501, 227] on div "dealoria [DOMAIN_NAME]/dealoria" at bounding box center [588, 226] width 194 height 39
click at [681, 219] on div "dealoria [DOMAIN_NAME]/dealoria" at bounding box center [589, 226] width 296 height 39
drag, startPoint x: 484, startPoint y: 208, endPoint x: 478, endPoint y: 215, distance: 9.3
click at [470, 215] on div "dealoria [DOMAIN_NAME]/dealoria" at bounding box center [589, 226] width 296 height 39
click at [463, 226] on img at bounding box center [460, 226] width 39 height 39
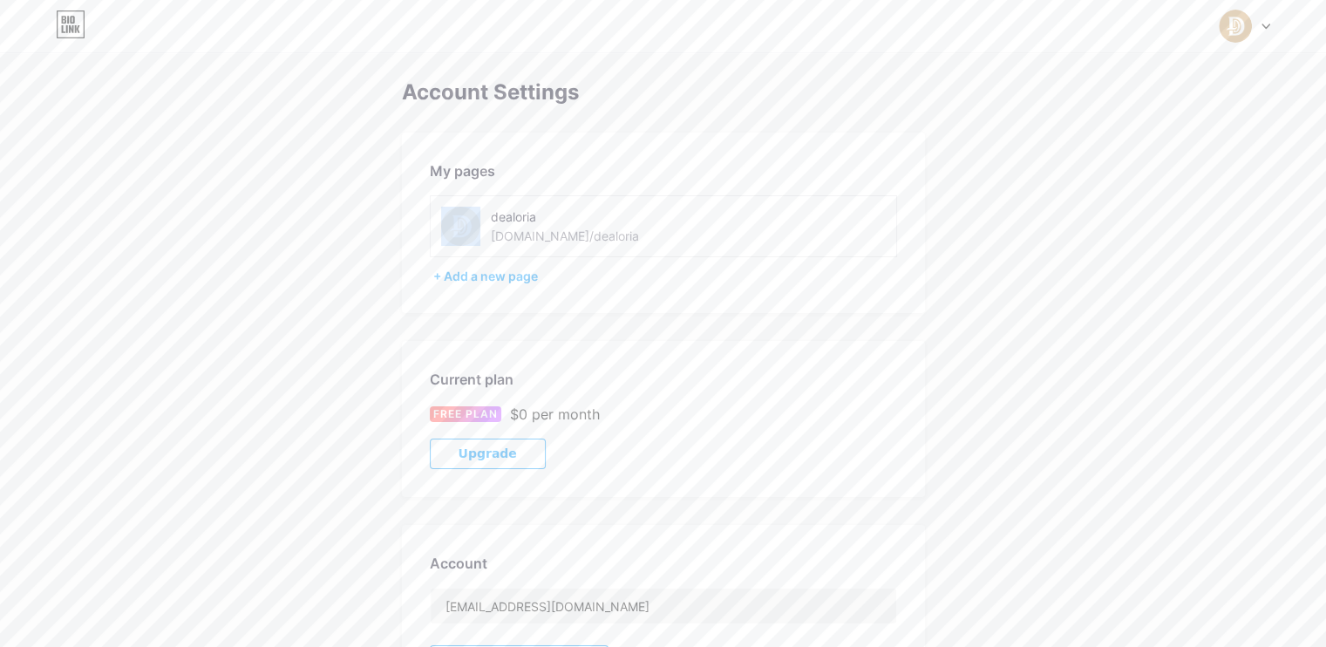
click at [649, 227] on div "dealoria [DOMAIN_NAME]/dealoria" at bounding box center [589, 226] width 296 height 39
click at [463, 237] on img at bounding box center [460, 226] width 39 height 39
click at [458, 237] on img at bounding box center [460, 226] width 39 height 39
click at [1235, 39] on img at bounding box center [1235, 26] width 33 height 33
click at [1119, 198] on link "Dashboard" at bounding box center [1161, 197] width 216 height 47
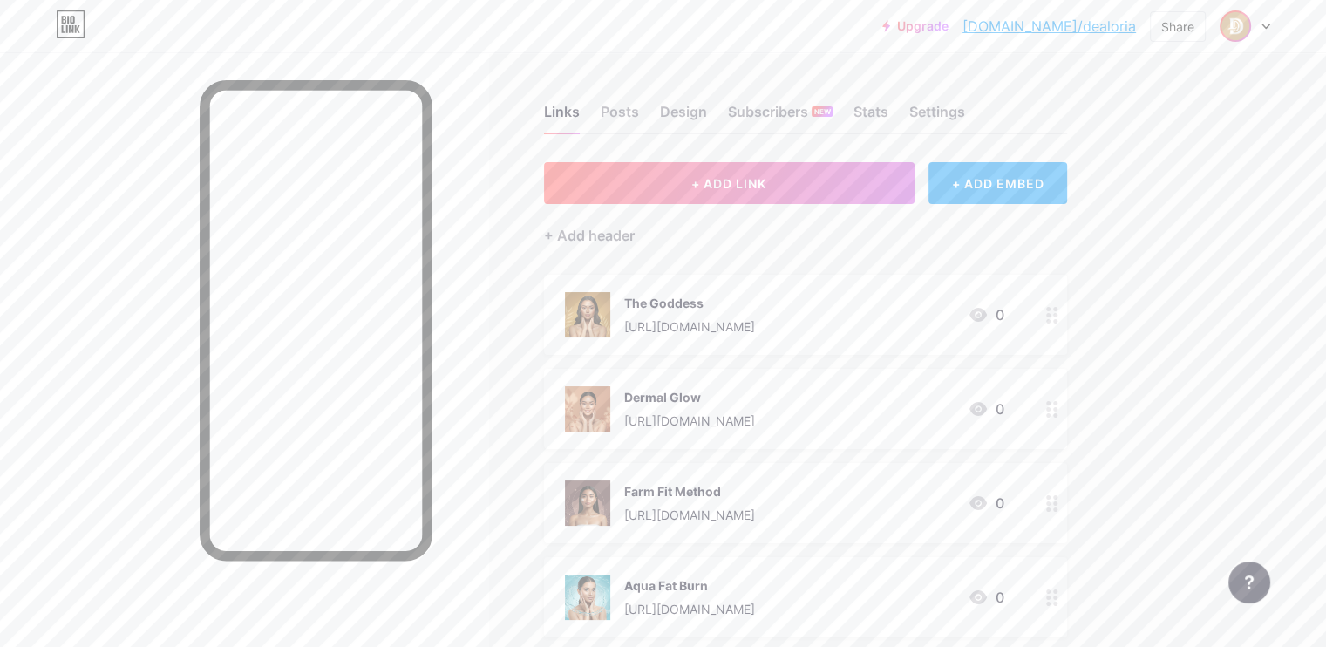
click at [1237, 34] on img at bounding box center [1235, 26] width 28 height 28
click at [1234, 32] on img at bounding box center [1235, 26] width 28 height 28
click at [639, 116] on div "Posts" at bounding box center [620, 116] width 38 height 31
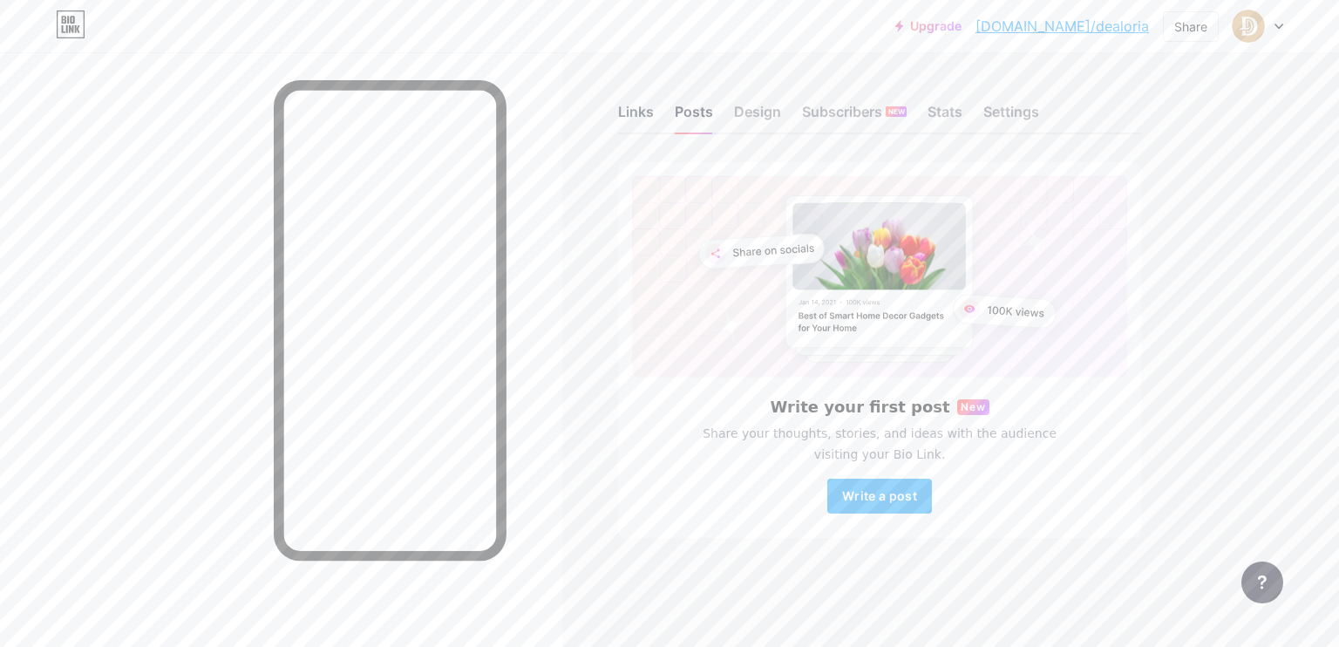
click at [643, 114] on div "Links" at bounding box center [636, 116] width 36 height 31
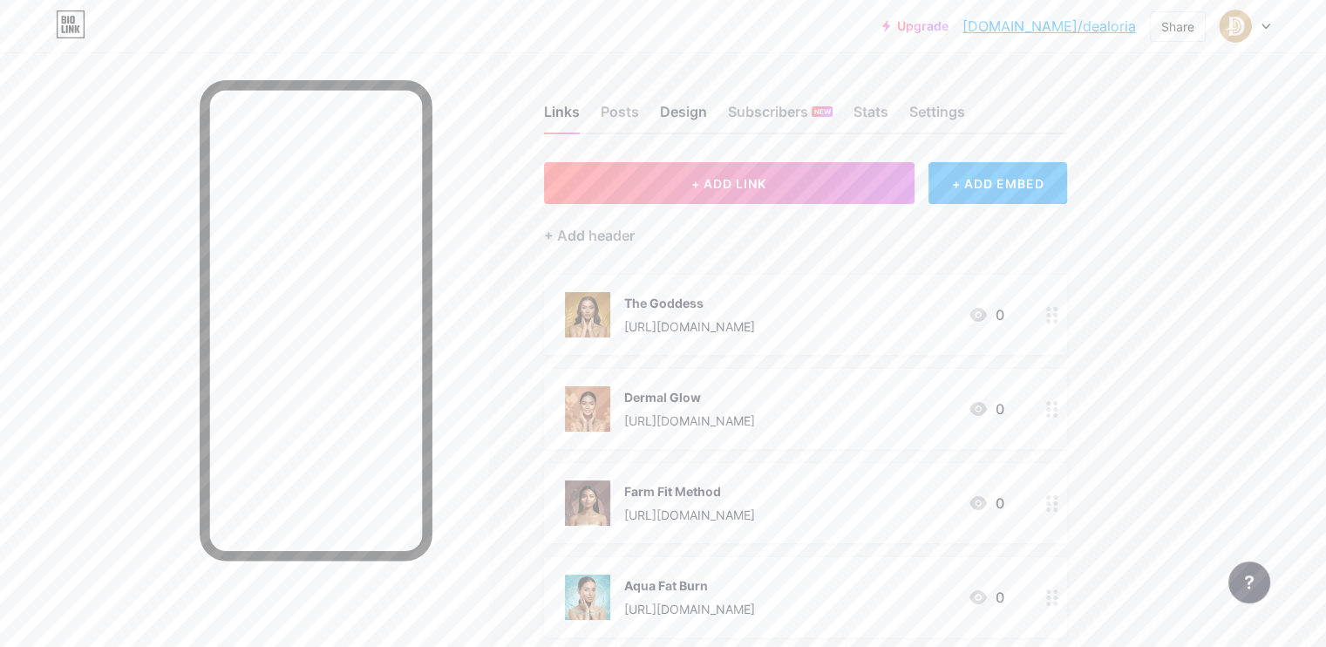
click at [707, 114] on div "Design" at bounding box center [683, 116] width 47 height 31
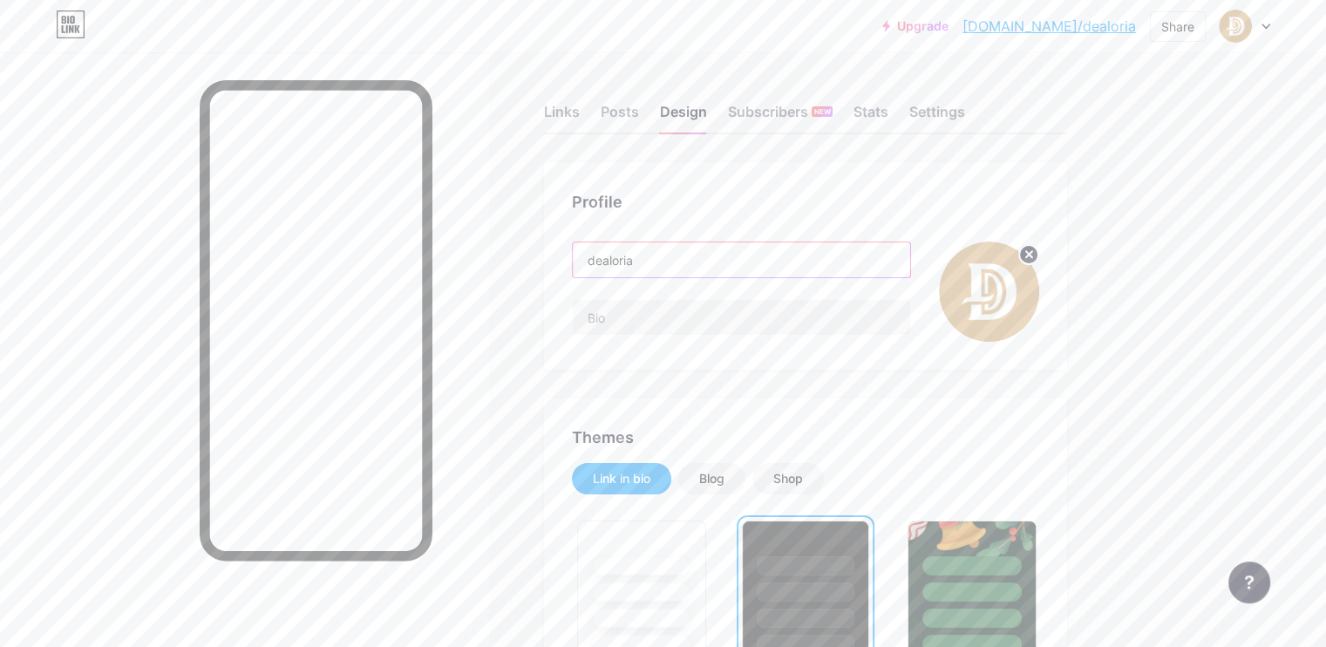
click at [662, 262] on input "dealoria" at bounding box center [741, 259] width 337 height 35
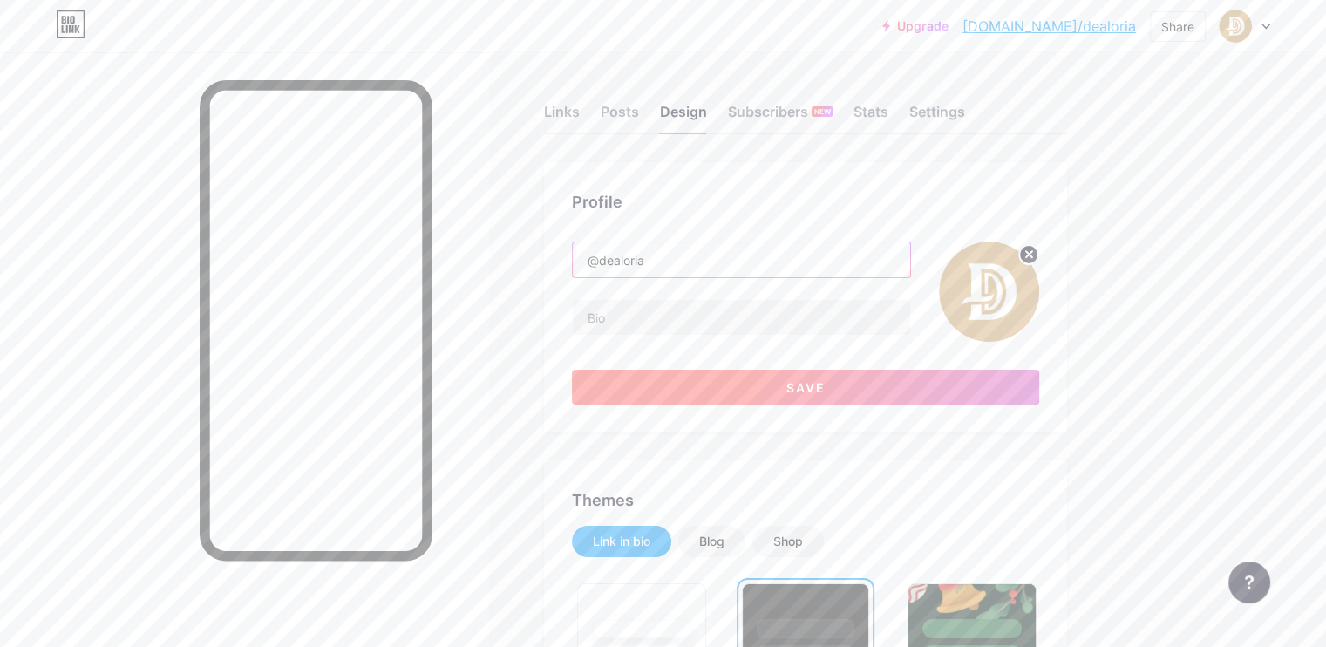
type input "@dealoria"
click at [826, 390] on span "Save" at bounding box center [805, 387] width 39 height 15
click at [742, 316] on input "text" at bounding box center [741, 317] width 337 height 35
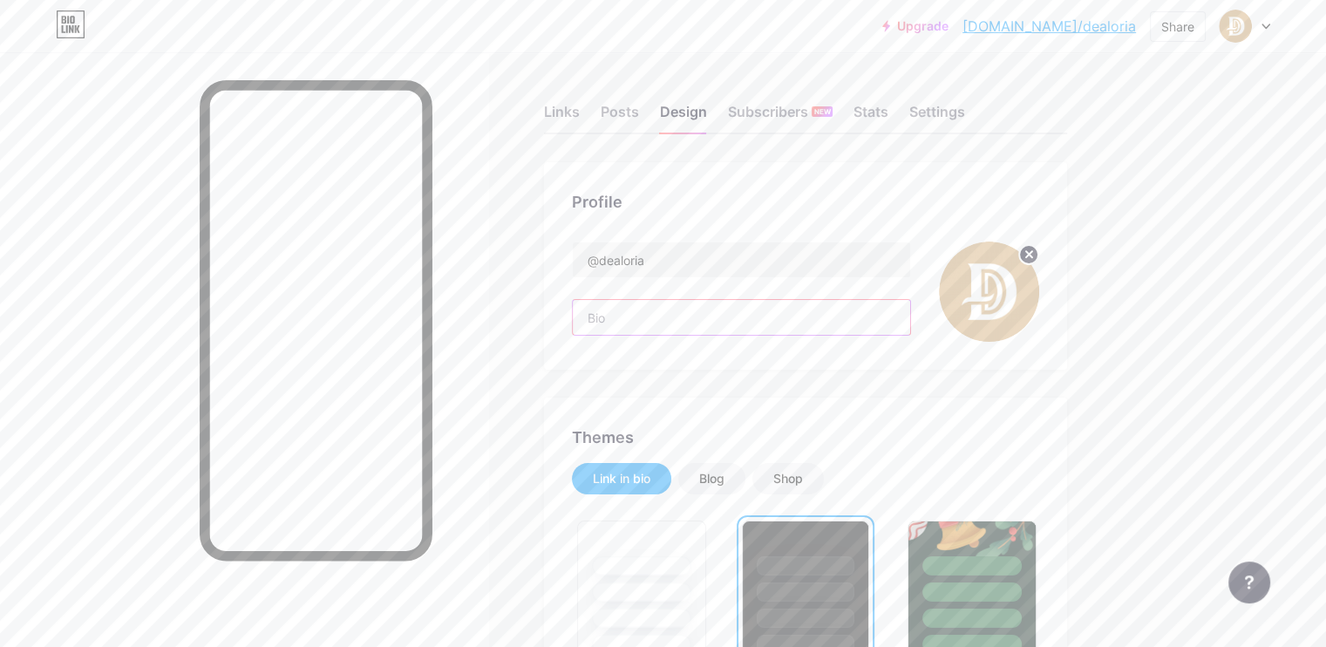
click at [803, 310] on input "text" at bounding box center [741, 317] width 337 height 35
paste input "✨ Unlock Your Best Self! 🌿 Discover natural wellness & beauty hacks 💖 Feel conf…"
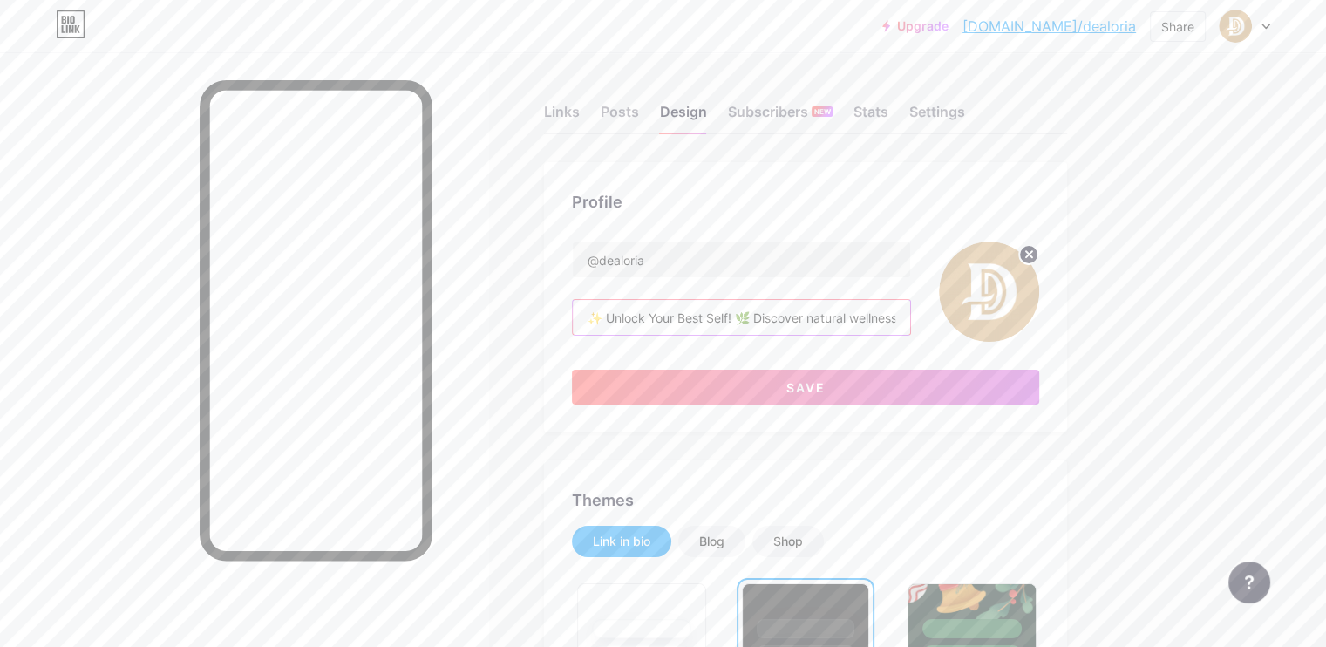
scroll to position [0, 526]
click at [826, 387] on span "Save" at bounding box center [805, 387] width 39 height 15
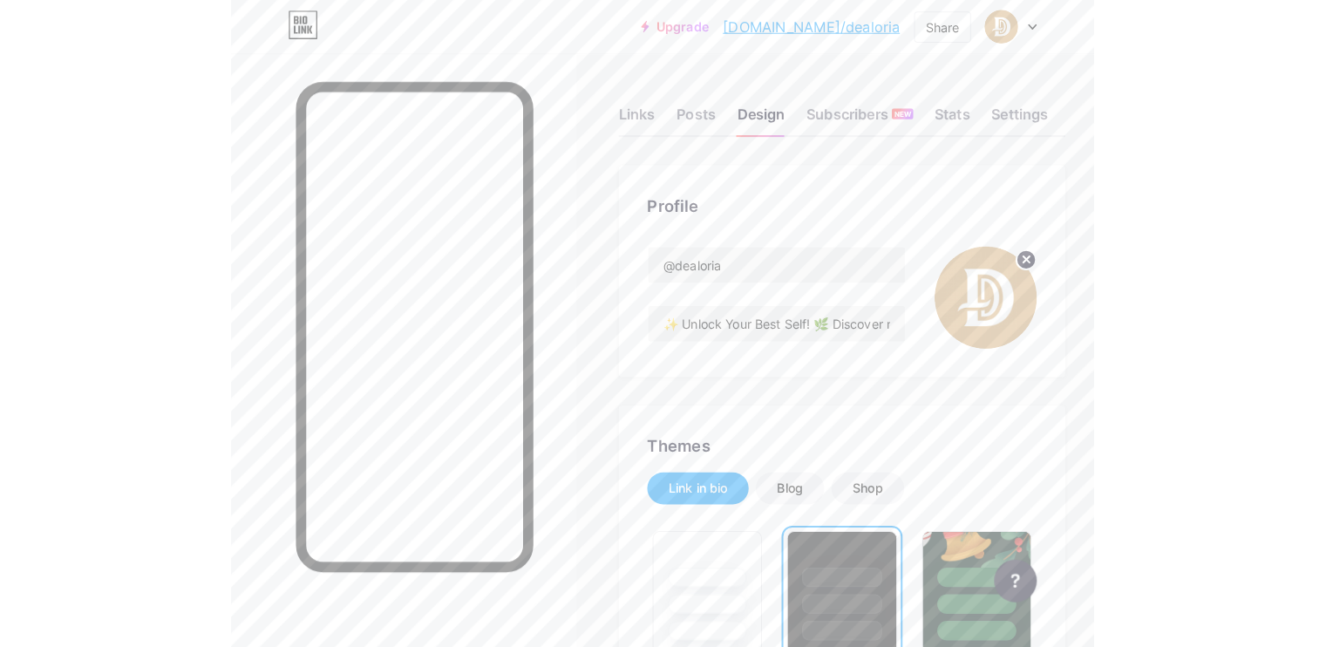
scroll to position [66, 0]
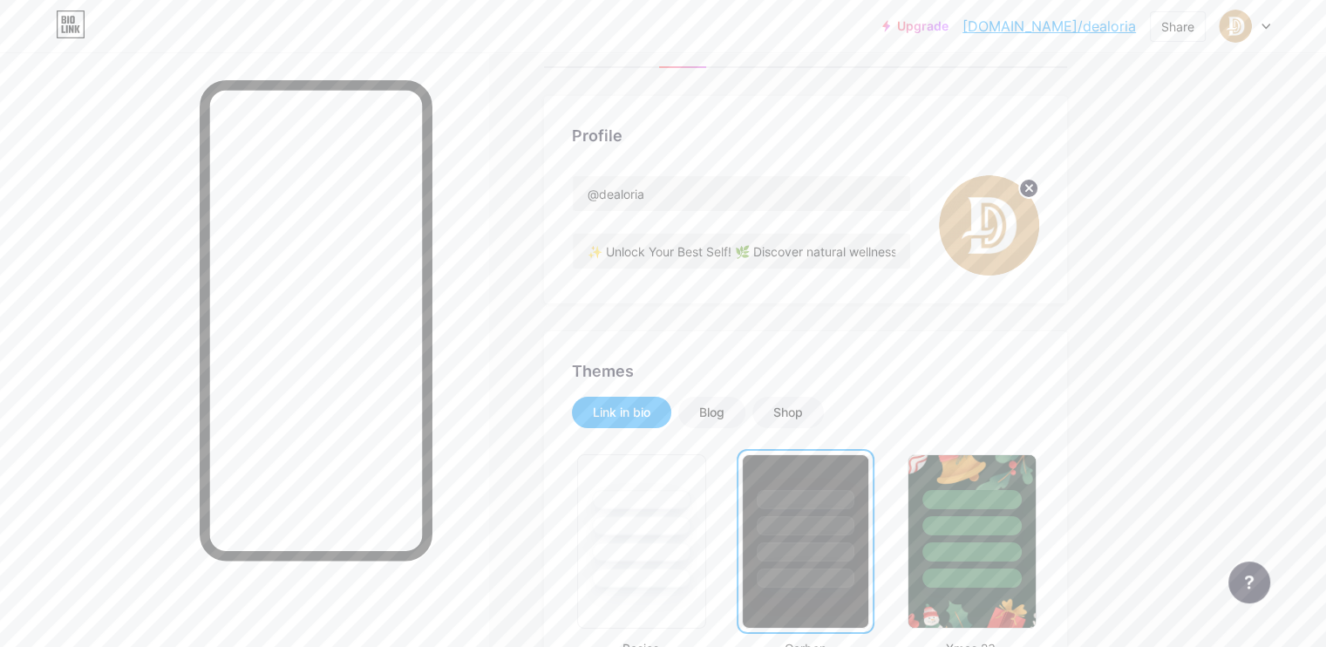
drag, startPoint x: 500, startPoint y: 337, endPoint x: 515, endPoint y: 157, distance: 181.1
click at [488, 157] on div at bounding box center [244, 375] width 488 height 647
click at [488, 101] on div at bounding box center [244, 375] width 488 height 647
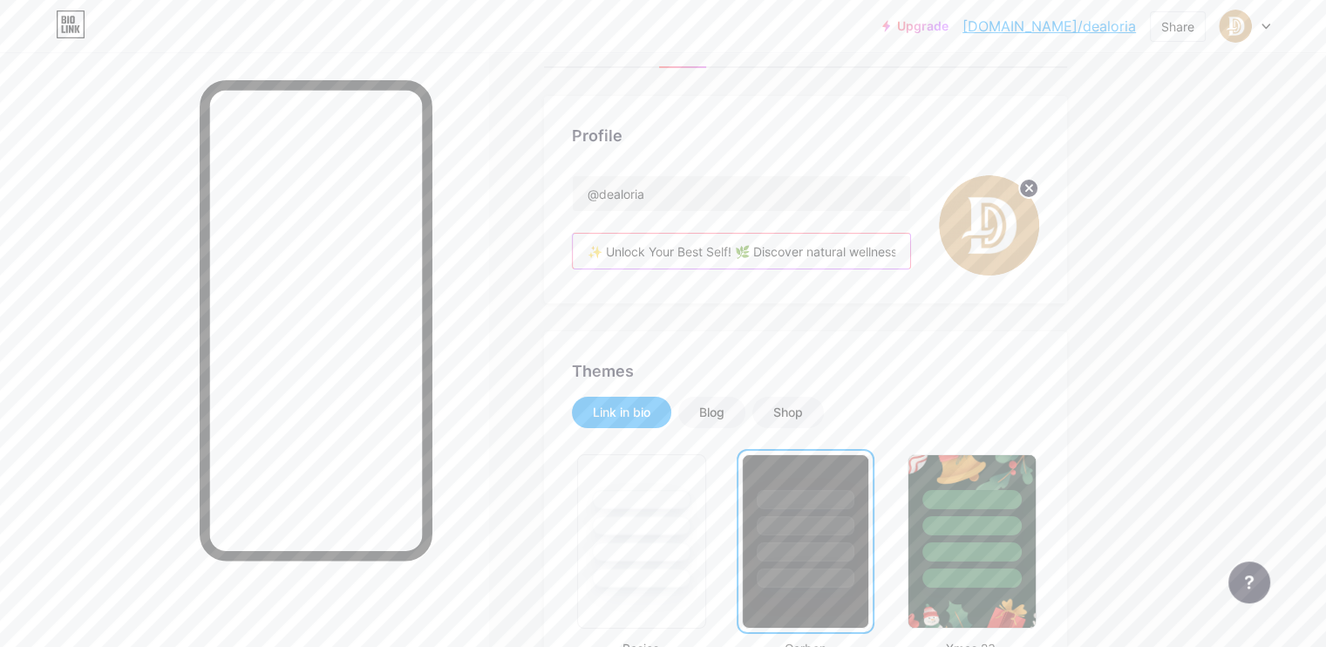
click at [730, 258] on input "✨ Unlock Your Best Self! 🌿 Discover natural wellness & beauty hacks 💖 Feel conf…" at bounding box center [741, 251] width 337 height 35
paste input "Natural wellness & beauty picks to feel confident, energized & radiant. 💖 Tap b…"
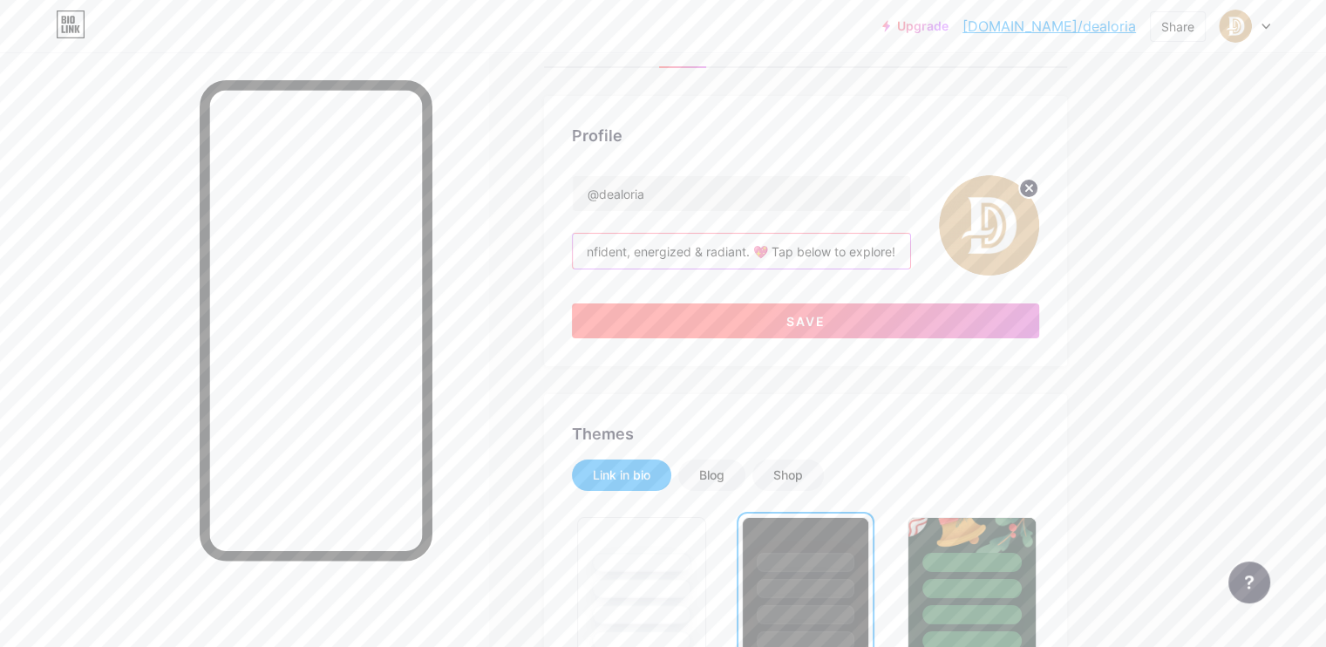
type input "✨ Unlock Your Best Self! Natural wellness & beauty picks to feel confident, ene…"
click at [826, 324] on span "Save" at bounding box center [805, 321] width 39 height 15
